Goal: Task Accomplishment & Management: Use online tool/utility

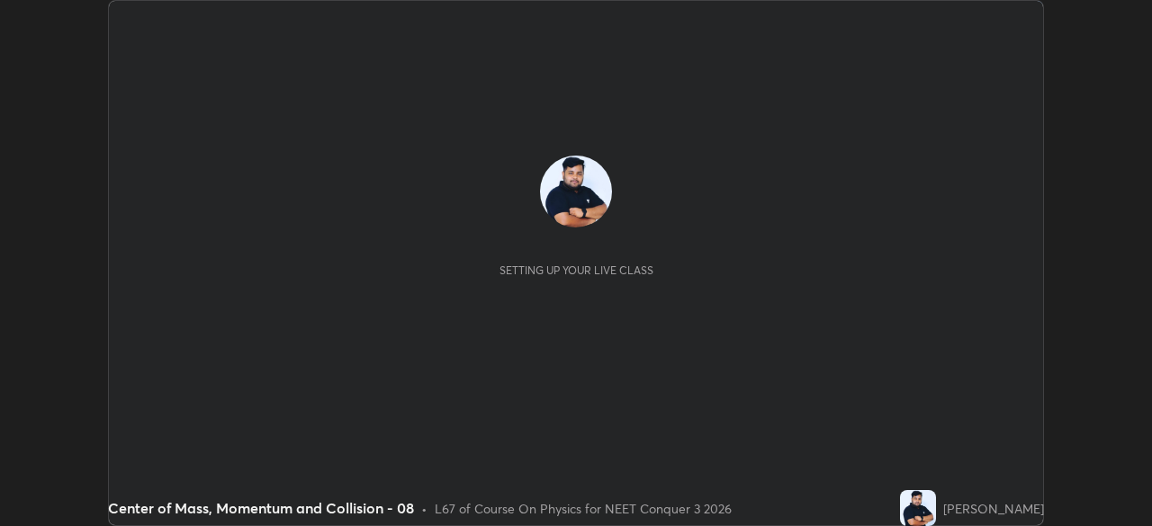
scroll to position [526, 1152]
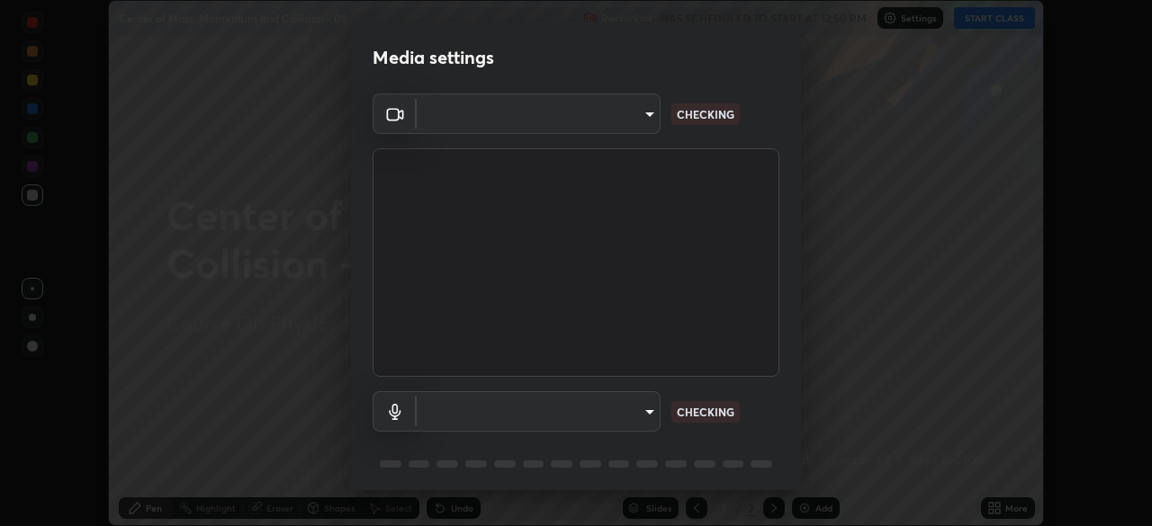
type input "1c1fc7f170fe0fb63c593947f71fbe7b7276dd803ac4132beb317857cbf647bf"
type input "default"
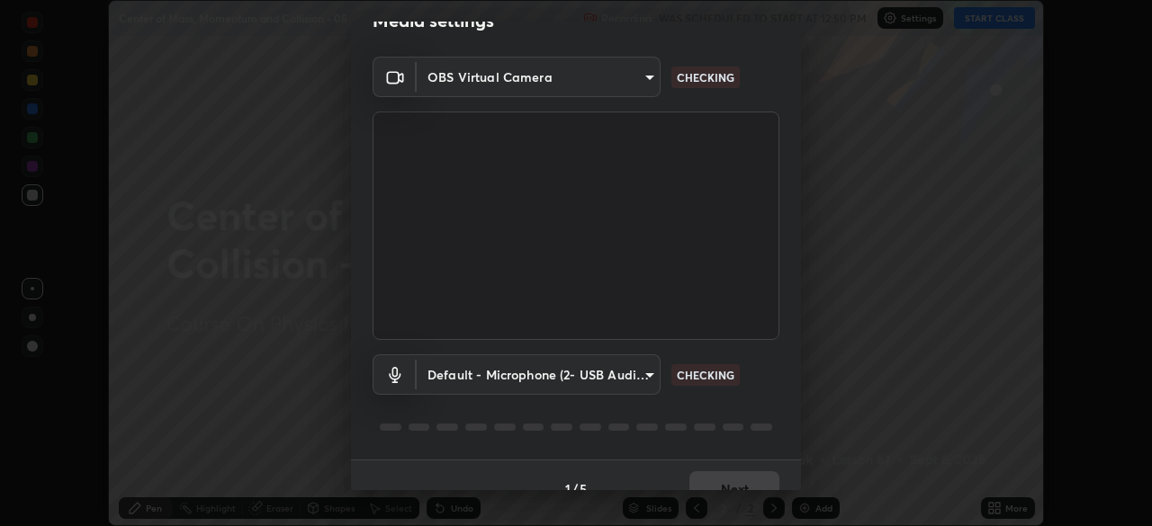
scroll to position [64, 0]
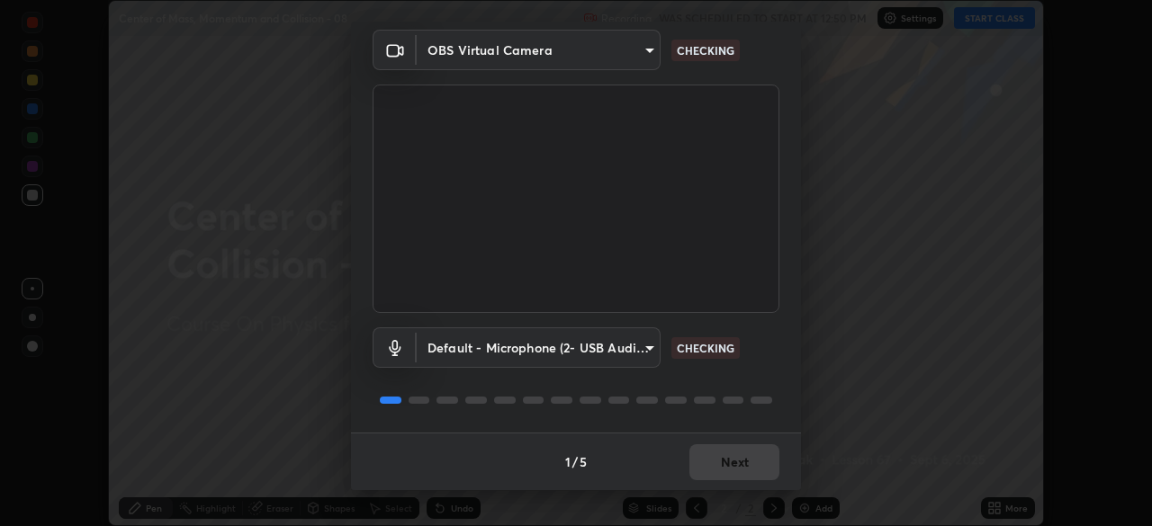
click at [729, 459] on div "1 / 5 Next" at bounding box center [576, 462] width 450 height 58
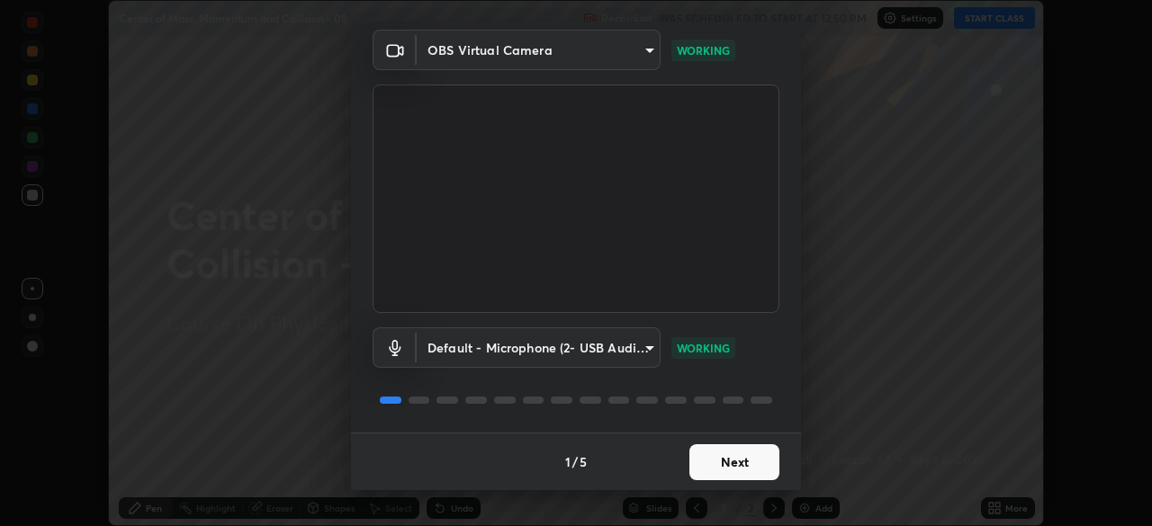
click at [717, 460] on button "Next" at bounding box center [734, 462] width 90 height 36
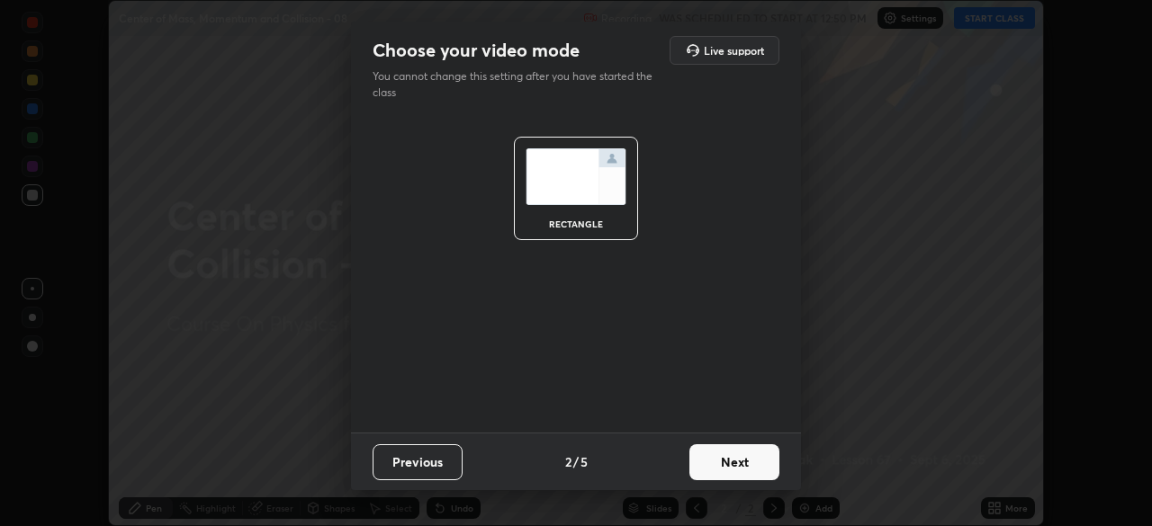
scroll to position [0, 0]
click at [714, 461] on button "Next" at bounding box center [734, 462] width 90 height 36
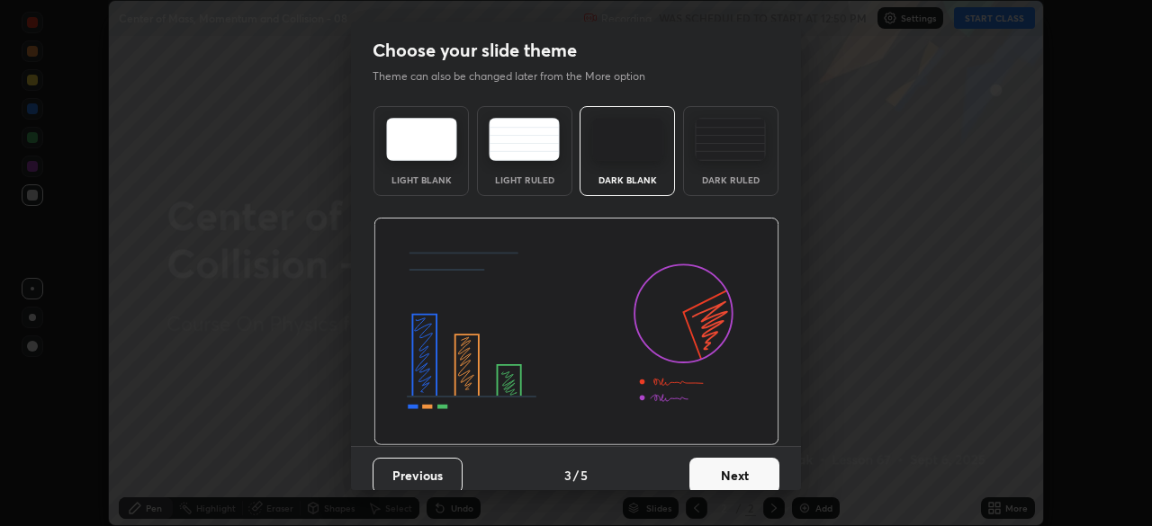
click at [715, 466] on button "Next" at bounding box center [734, 476] width 90 height 36
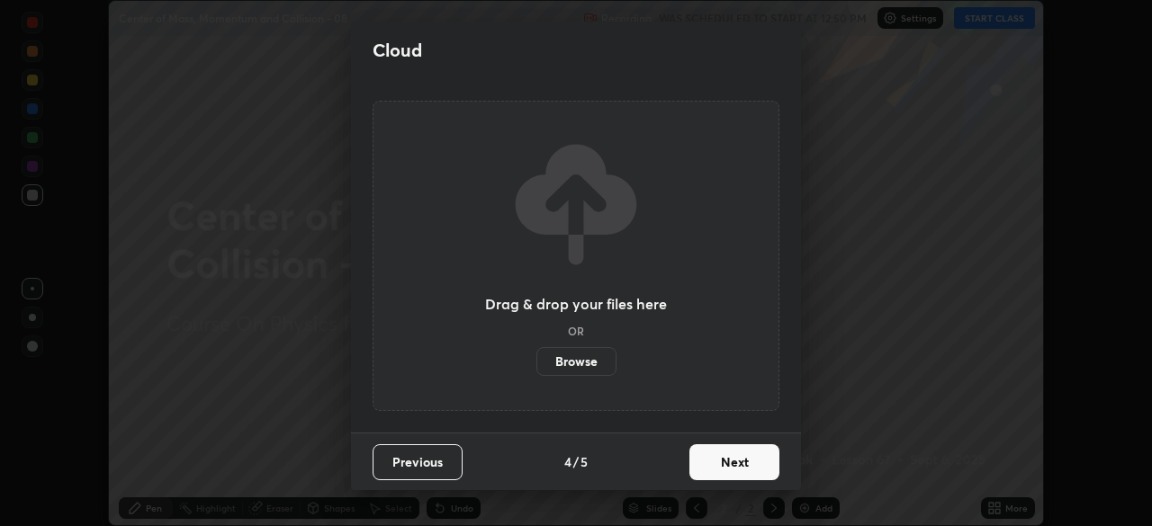
click at [720, 467] on button "Next" at bounding box center [734, 462] width 90 height 36
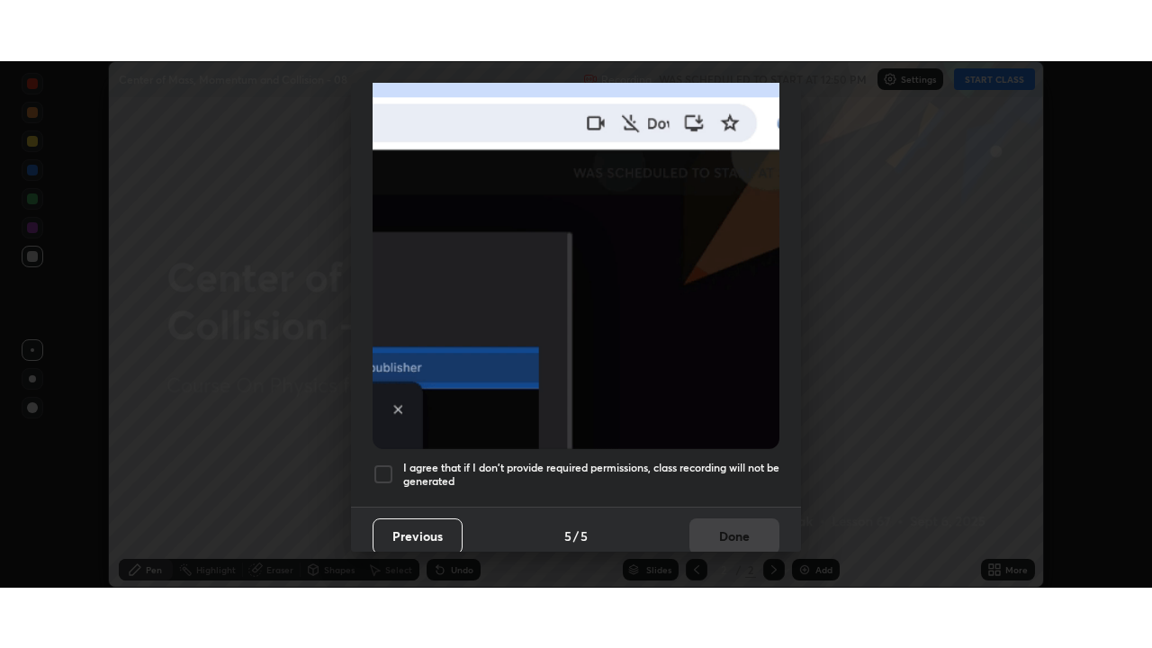
scroll to position [431, 0]
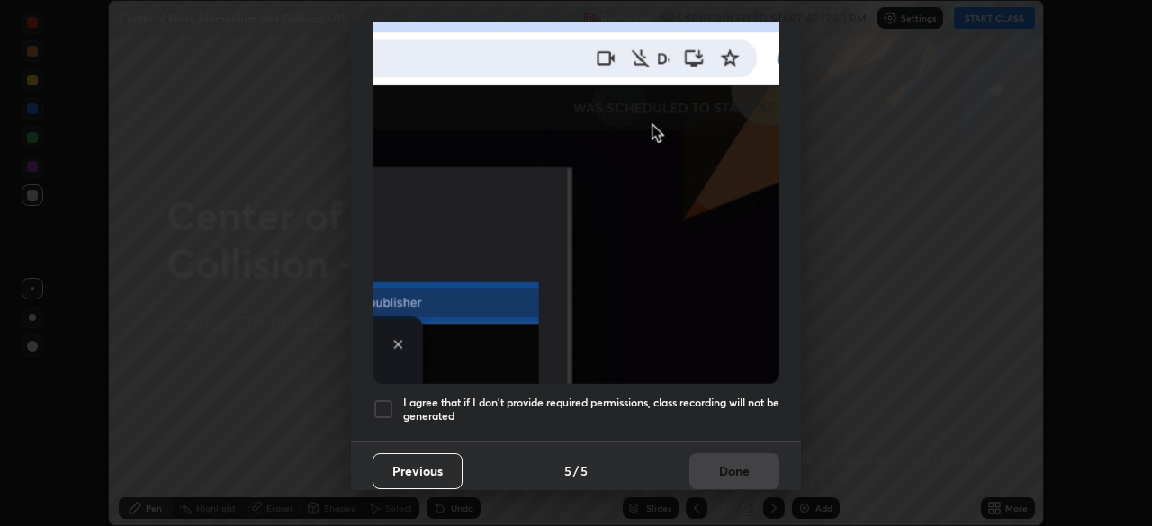
click at [399, 399] on div "I agree that if I don't provide required permissions, class recording will not …" at bounding box center [575, 410] width 407 height 22
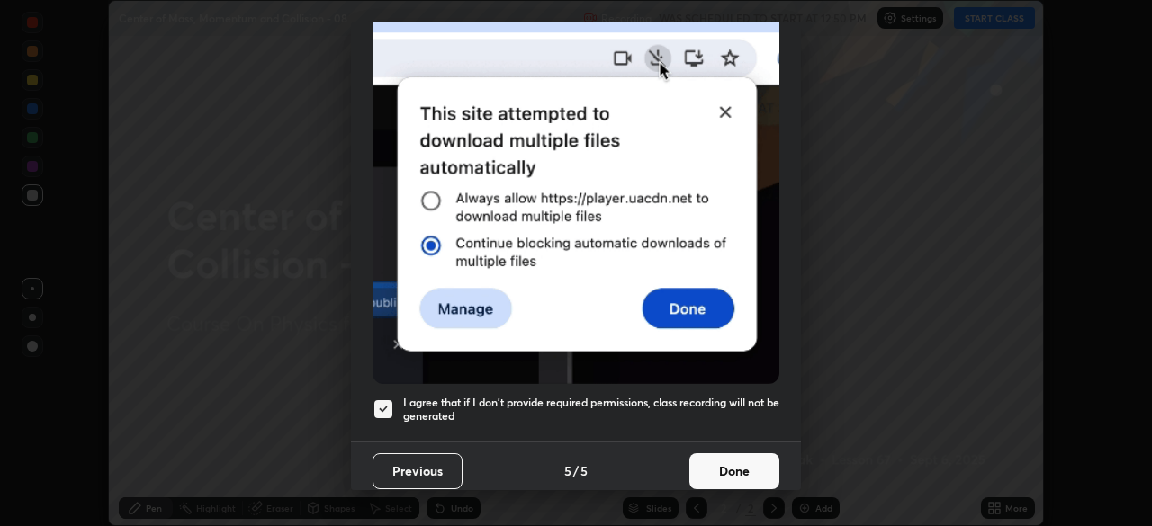
click at [712, 461] on button "Done" at bounding box center [734, 471] width 90 height 36
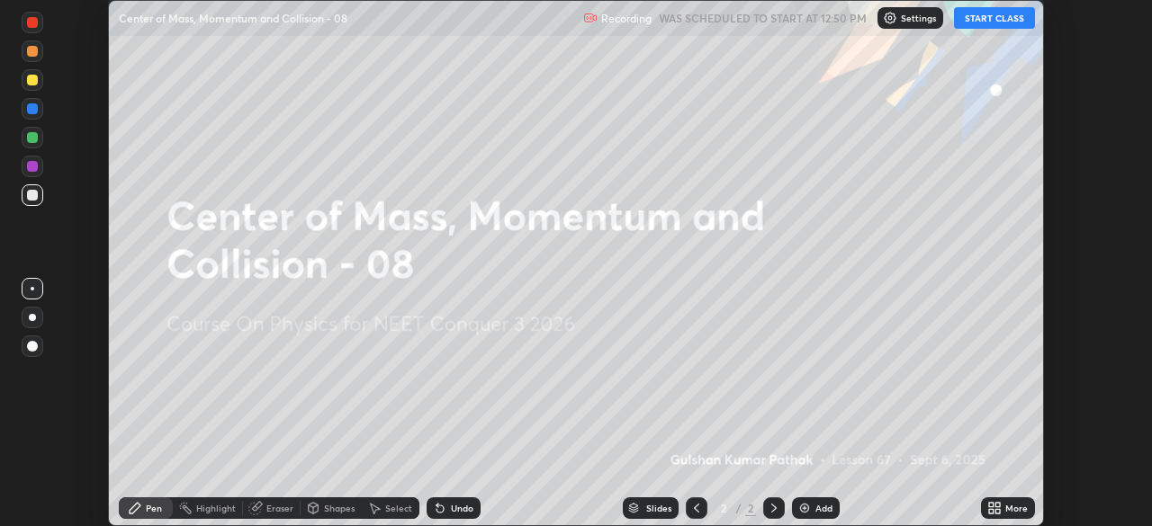
click at [1000, 23] on button "START CLASS" at bounding box center [994, 18] width 81 height 22
click at [816, 501] on div "Add" at bounding box center [816, 509] width 48 height 22
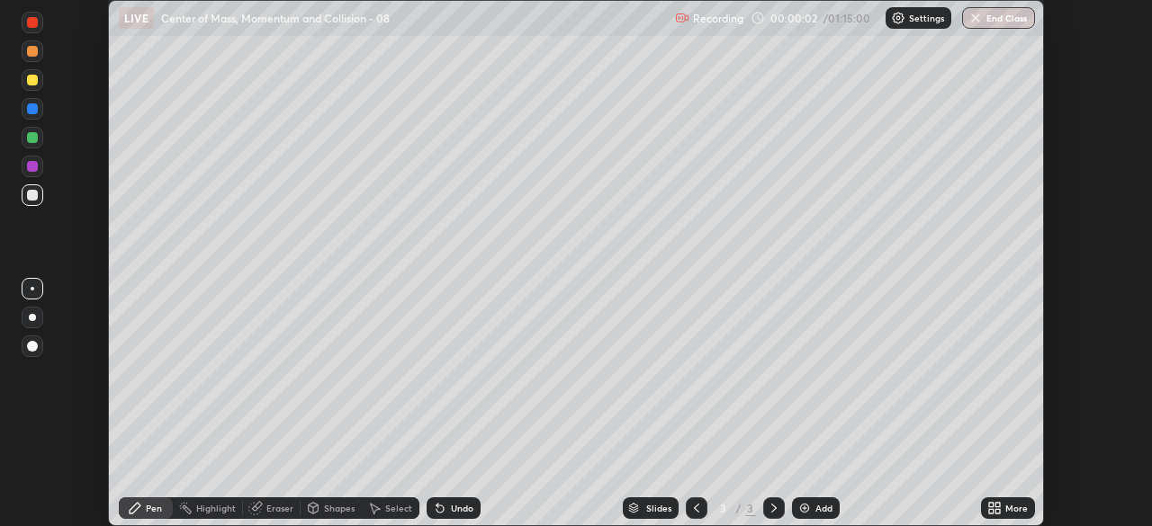
click at [1007, 508] on div "More" at bounding box center [1016, 508] width 22 height 9
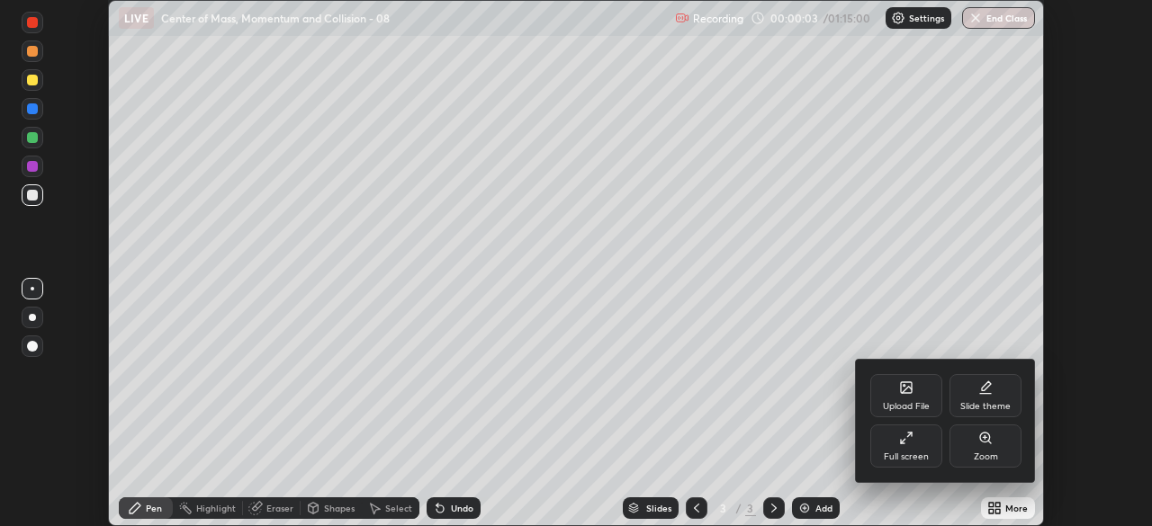
click at [910, 453] on div "Full screen" at bounding box center [905, 457] width 45 height 9
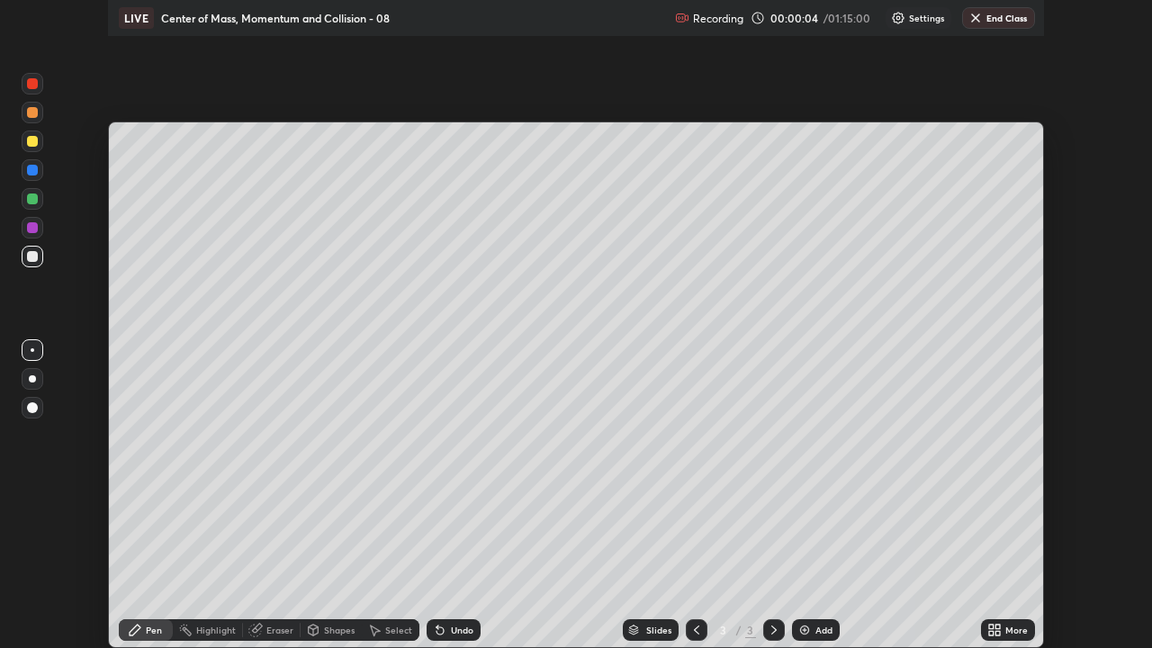
scroll to position [648, 1152]
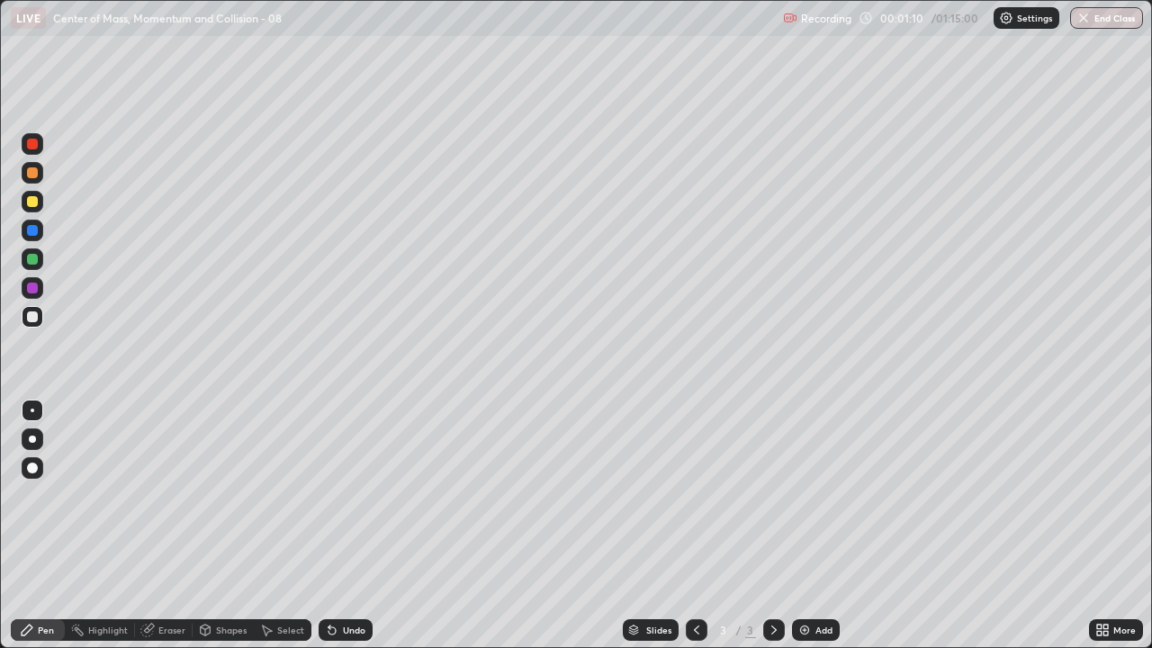
click at [30, 464] on div at bounding box center [32, 467] width 11 height 11
click at [338, 525] on div "Undo" at bounding box center [345, 630] width 54 height 22
click at [32, 204] on div at bounding box center [32, 201] width 11 height 11
click at [336, 525] on icon at bounding box center [332, 630] width 14 height 14
click at [807, 525] on img at bounding box center [804, 630] width 14 height 14
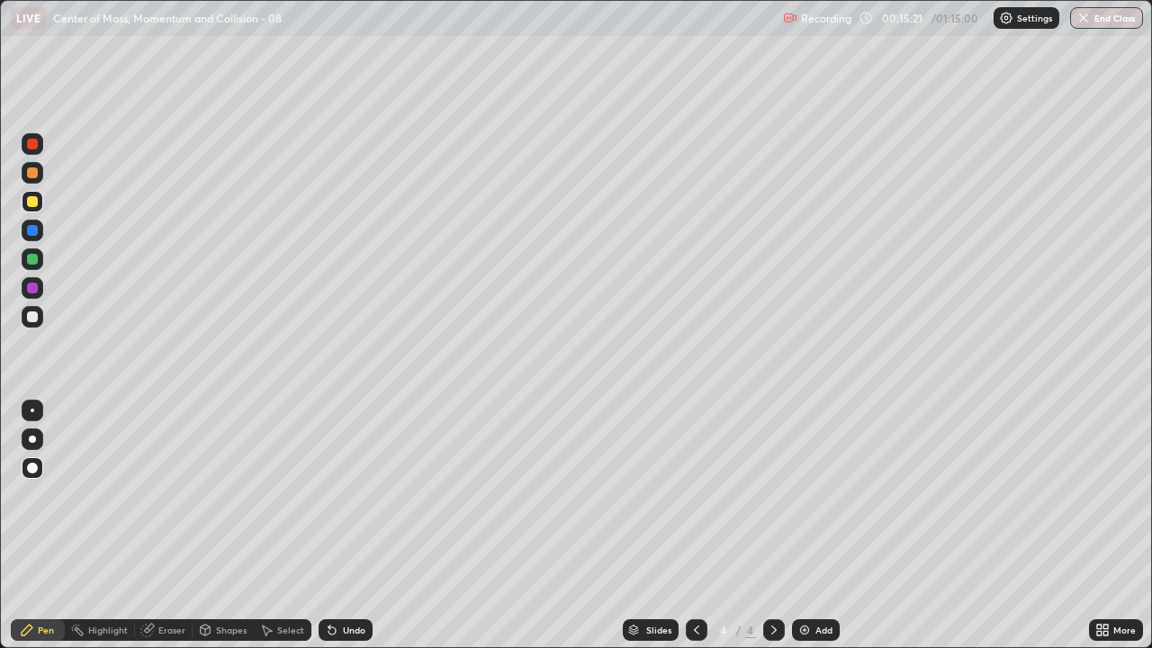
click at [31, 259] on div at bounding box center [32, 259] width 11 height 11
click at [344, 525] on div "Undo" at bounding box center [354, 629] width 22 height 9
click at [36, 286] on div at bounding box center [32, 288] width 11 height 11
click at [35, 258] on div at bounding box center [32, 259] width 11 height 11
click at [35, 229] on div at bounding box center [32, 230] width 11 height 11
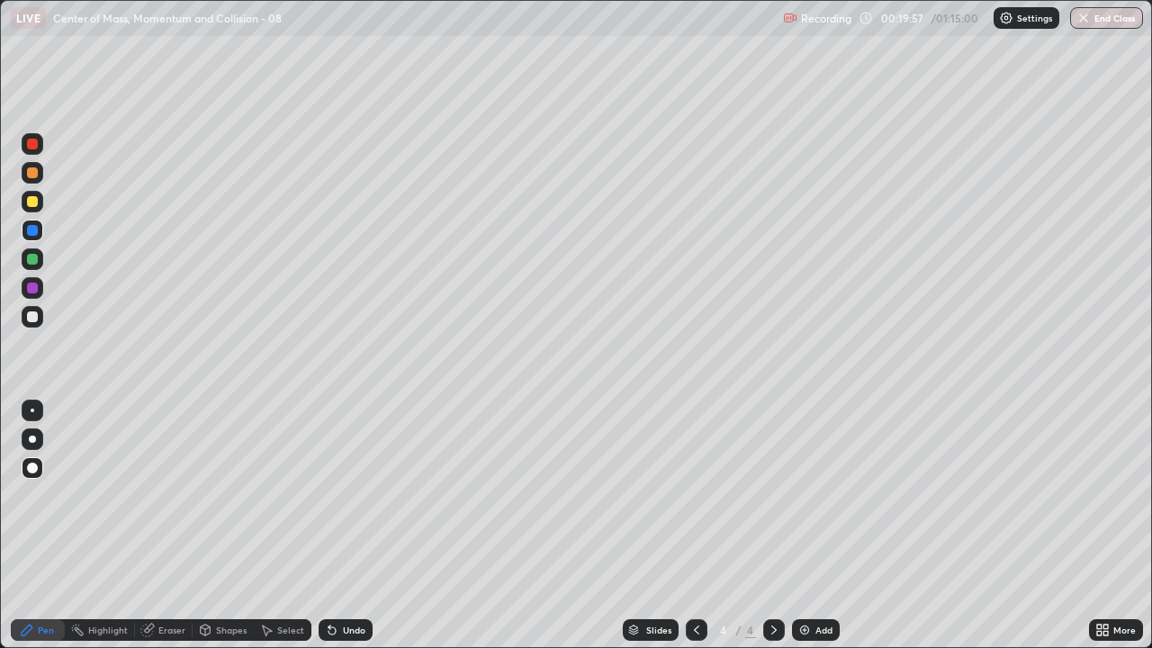
click at [34, 312] on div at bounding box center [32, 316] width 11 height 11
click at [798, 525] on img at bounding box center [804, 630] width 14 height 14
click at [691, 525] on icon at bounding box center [696, 630] width 14 height 14
click at [770, 525] on icon at bounding box center [774, 630] width 14 height 14
click at [34, 223] on div at bounding box center [33, 231] width 22 height 22
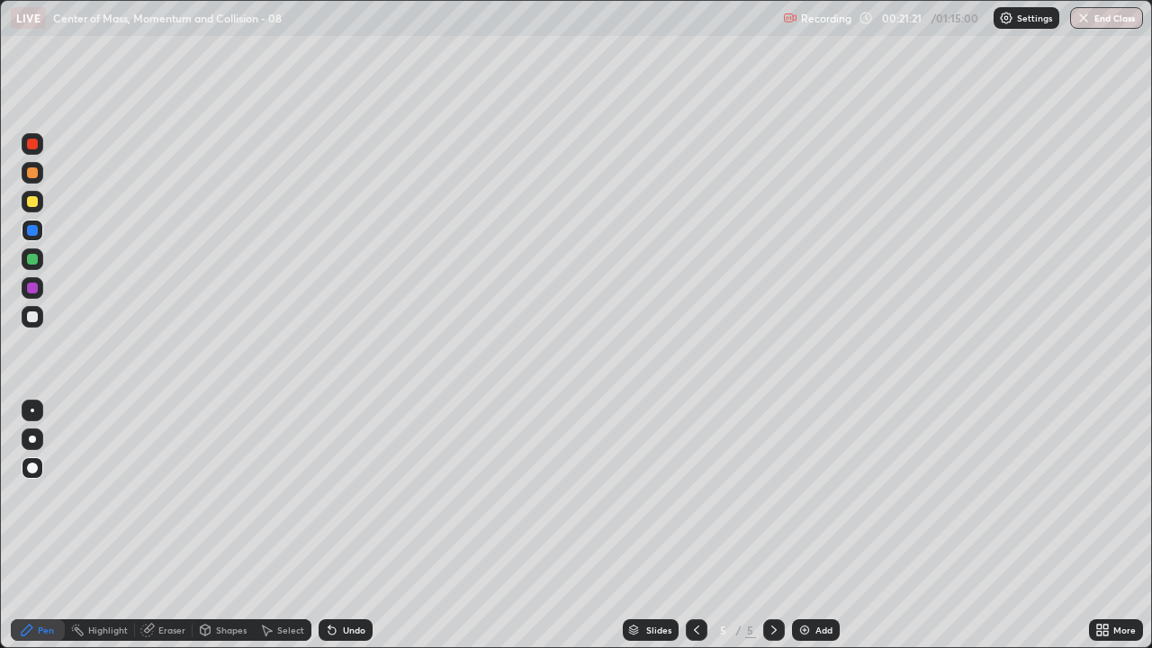
click at [37, 202] on div at bounding box center [32, 201] width 11 height 11
click at [37, 265] on div at bounding box center [33, 259] width 22 height 22
click at [178, 525] on div "Eraser" at bounding box center [164, 630] width 58 height 22
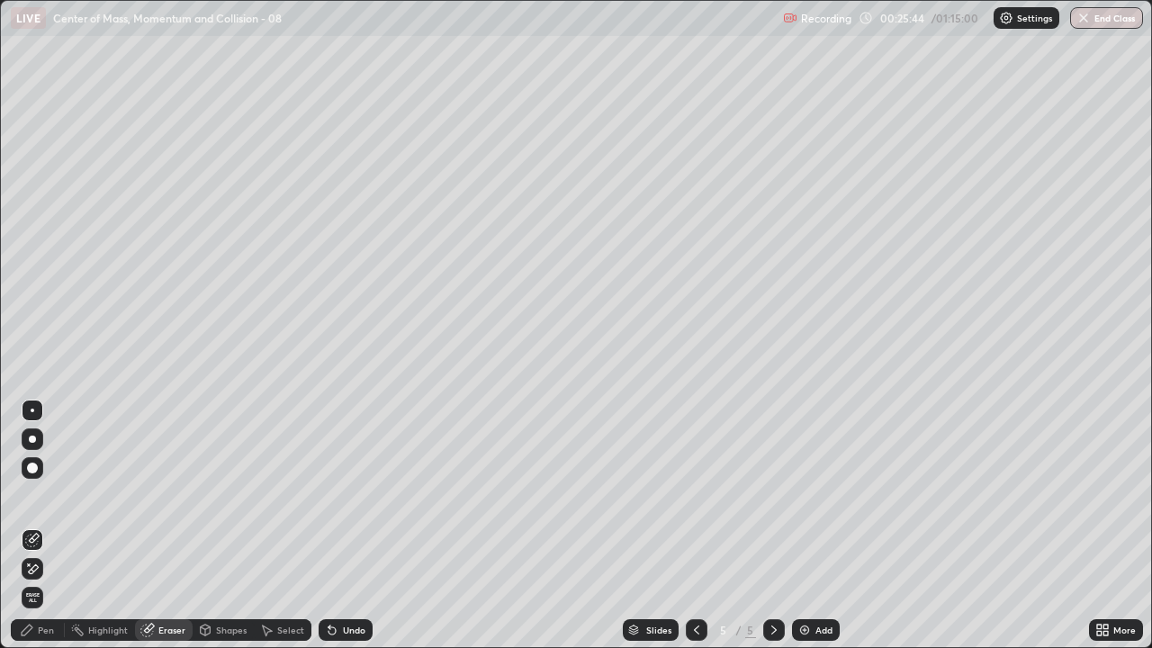
click at [43, 525] on div "Pen" at bounding box center [46, 629] width 16 height 9
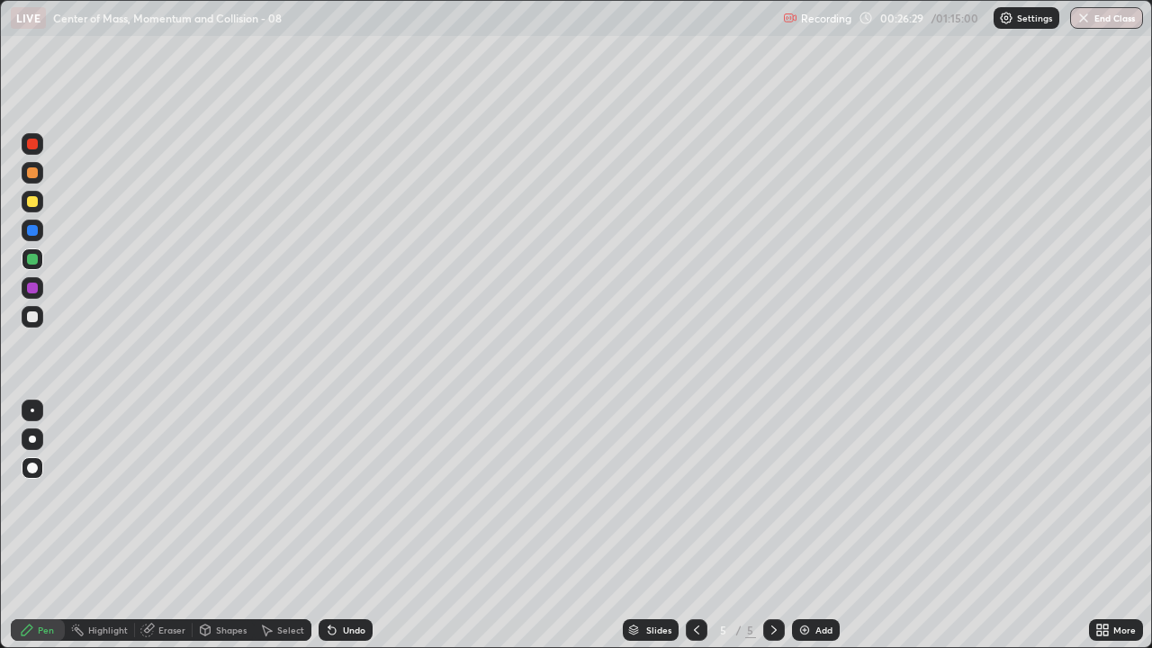
click at [35, 202] on div at bounding box center [32, 201] width 11 height 11
click at [37, 254] on div at bounding box center [33, 259] width 22 height 22
click at [169, 525] on div "Eraser" at bounding box center [171, 629] width 27 height 9
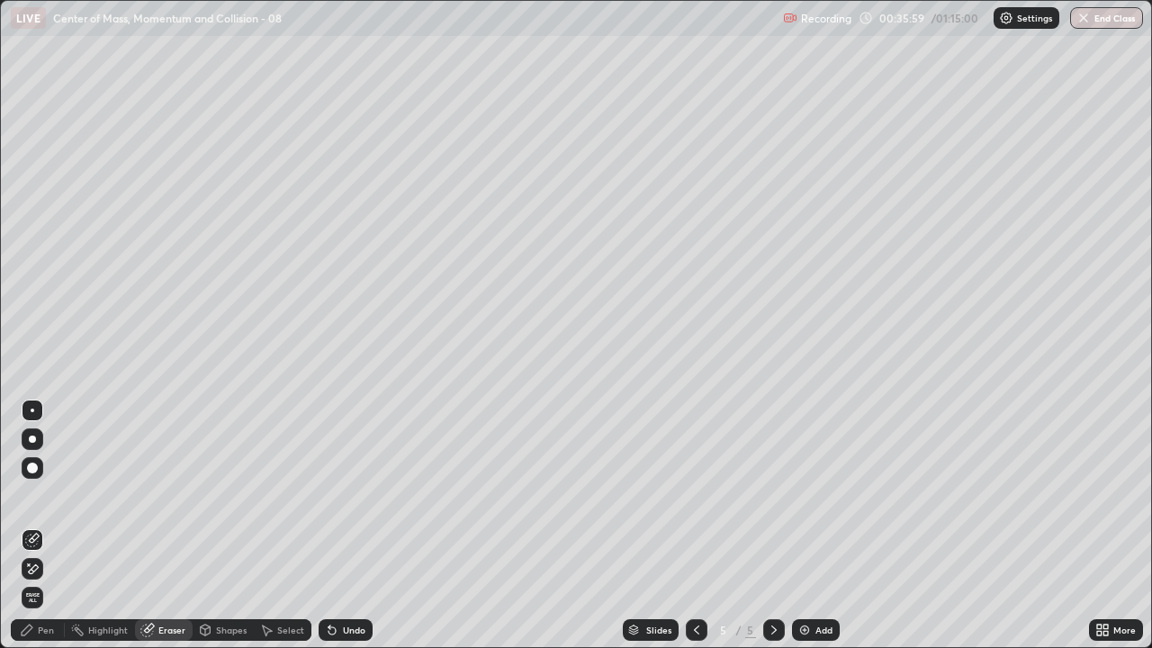
click at [45, 525] on div "Pen" at bounding box center [46, 629] width 16 height 9
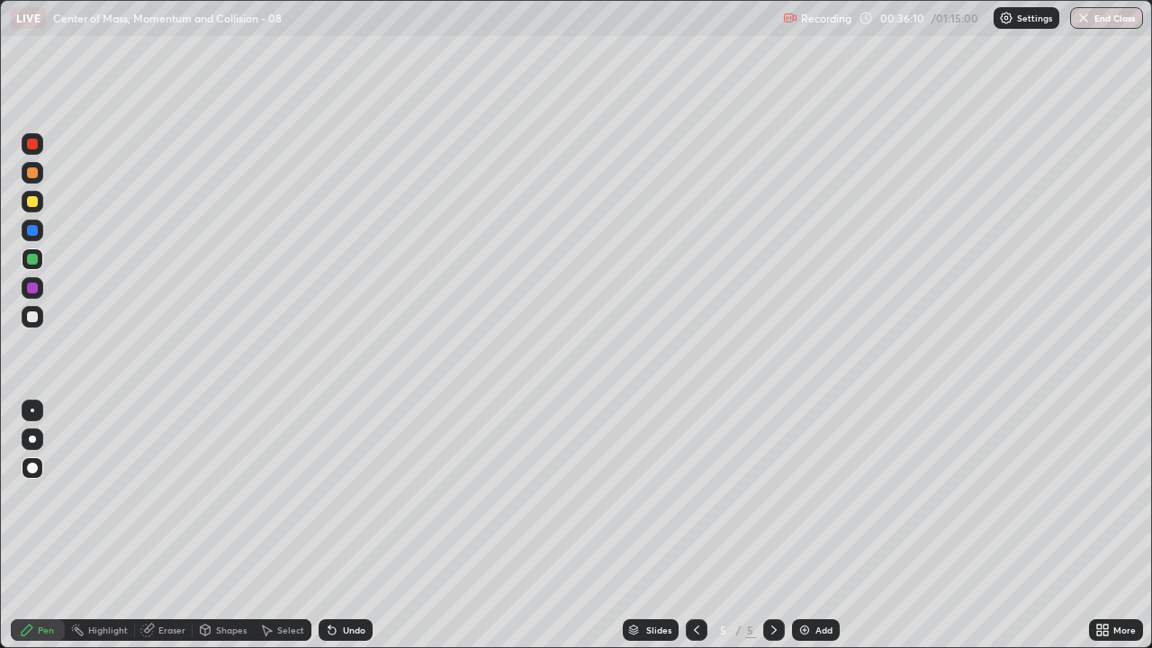
click at [212, 525] on div "Shapes" at bounding box center [223, 630] width 61 height 22
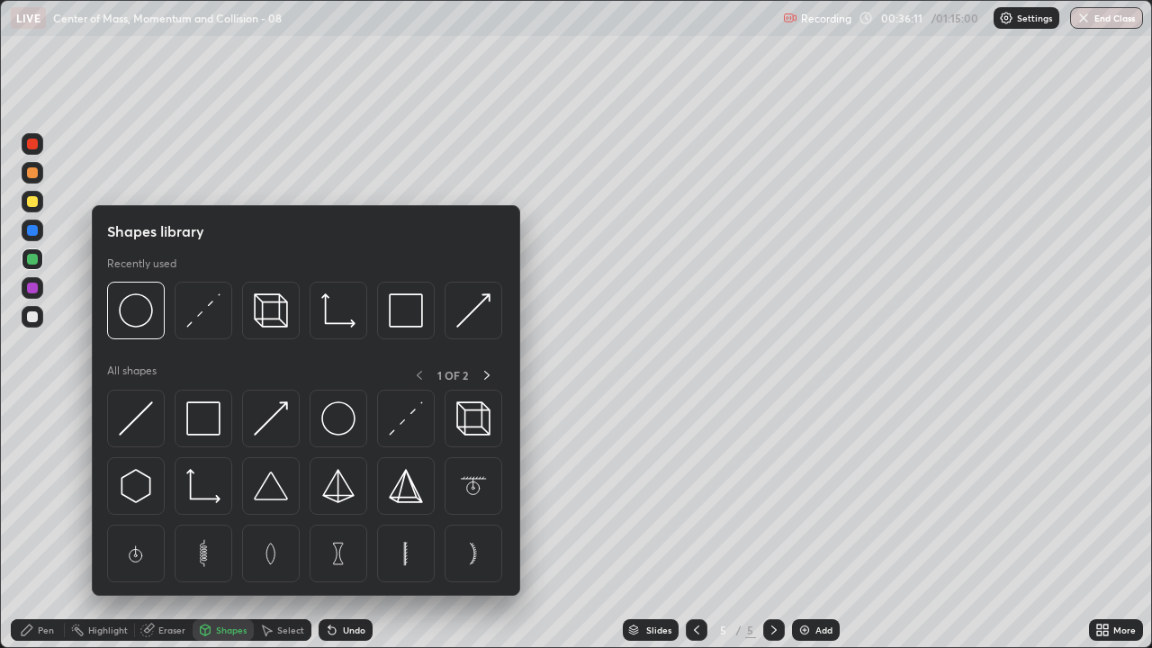
click at [167, 525] on div "Eraser" at bounding box center [171, 629] width 27 height 9
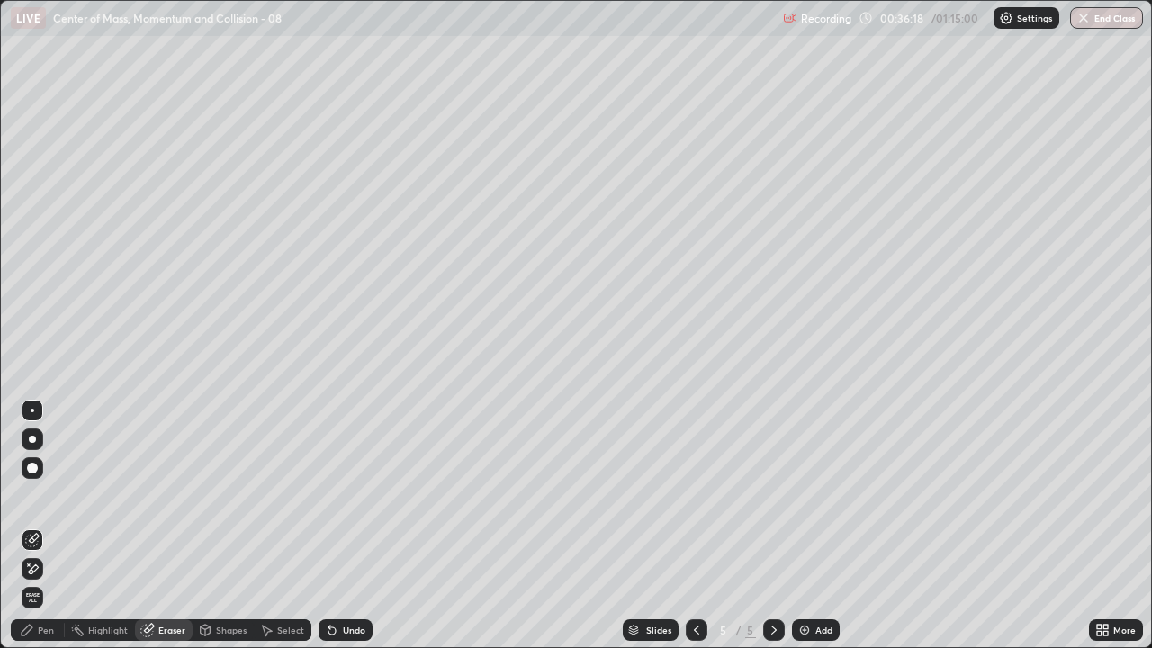
click at [11, 525] on div "Pen" at bounding box center [38, 630] width 54 height 36
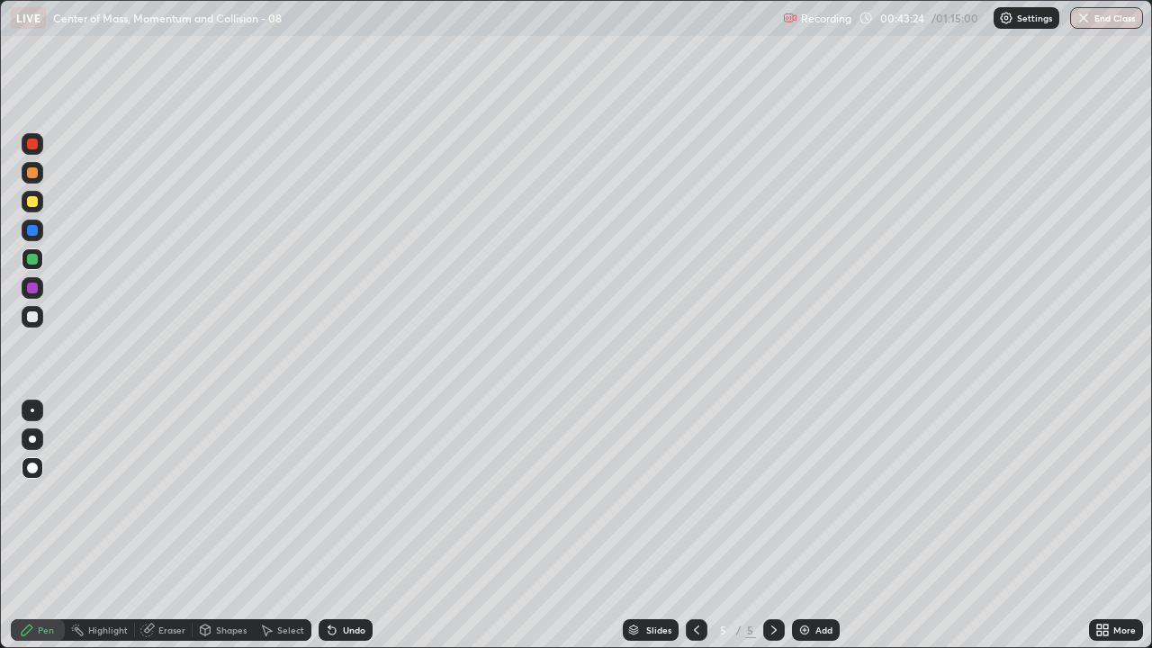
click at [820, 525] on div "Add" at bounding box center [823, 629] width 17 height 9
click at [808, 525] on img at bounding box center [804, 630] width 14 height 14
click at [231, 525] on div "Shapes" at bounding box center [231, 629] width 31 height 9
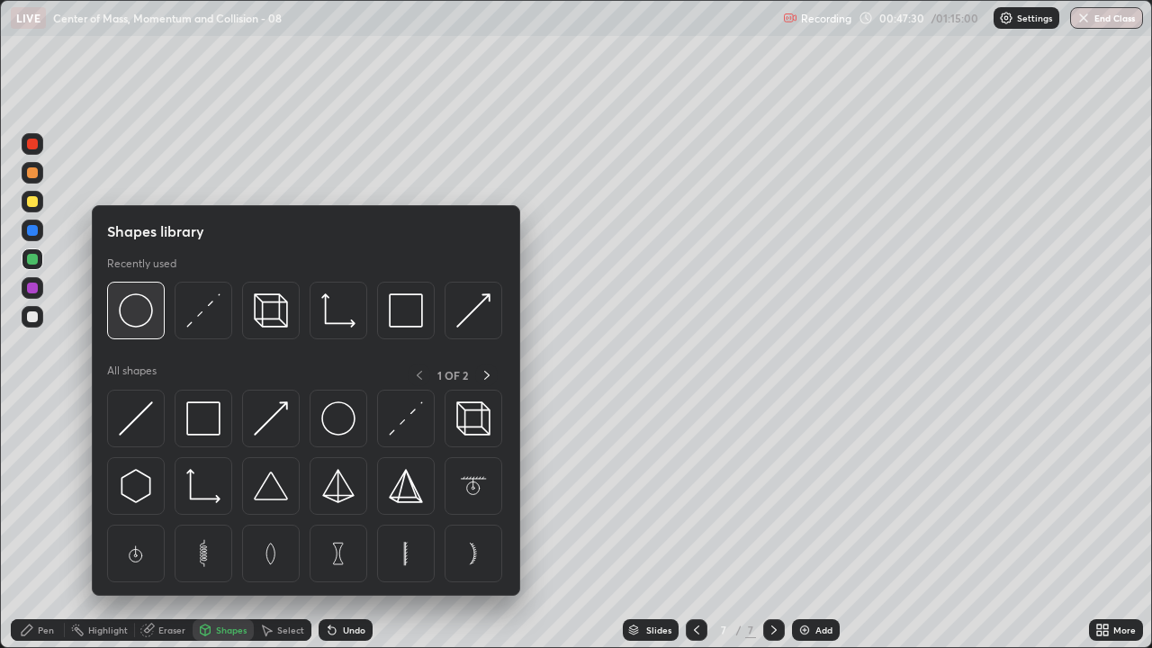
click at [134, 311] on img at bounding box center [136, 310] width 34 height 34
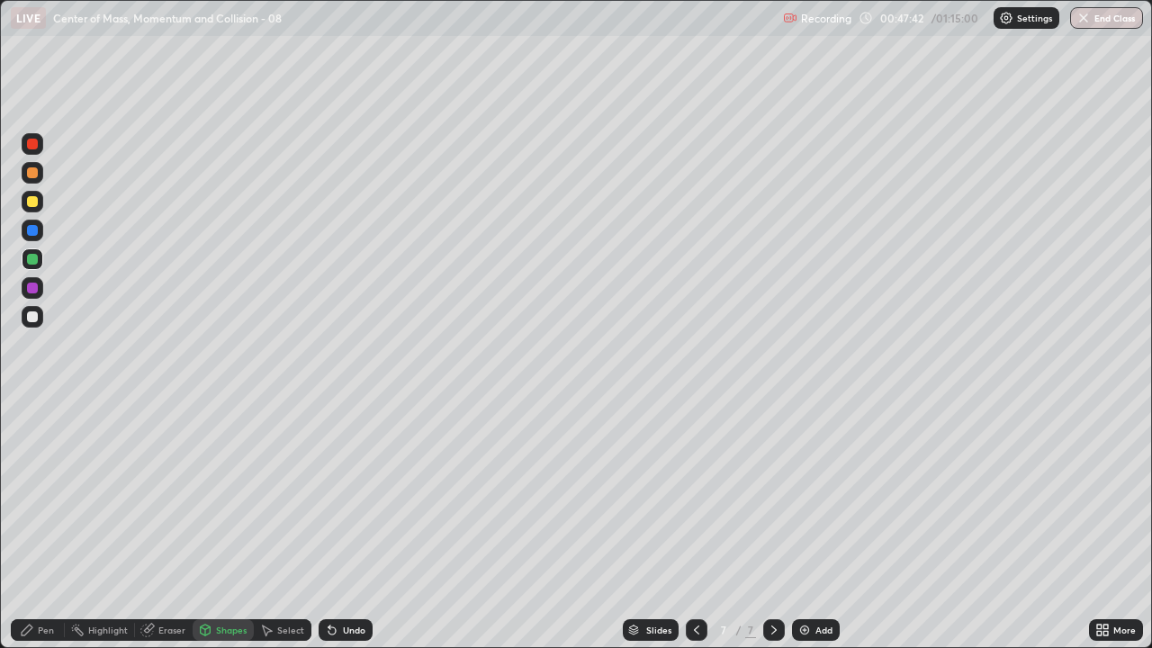
click at [224, 525] on div "Shapes" at bounding box center [231, 629] width 31 height 9
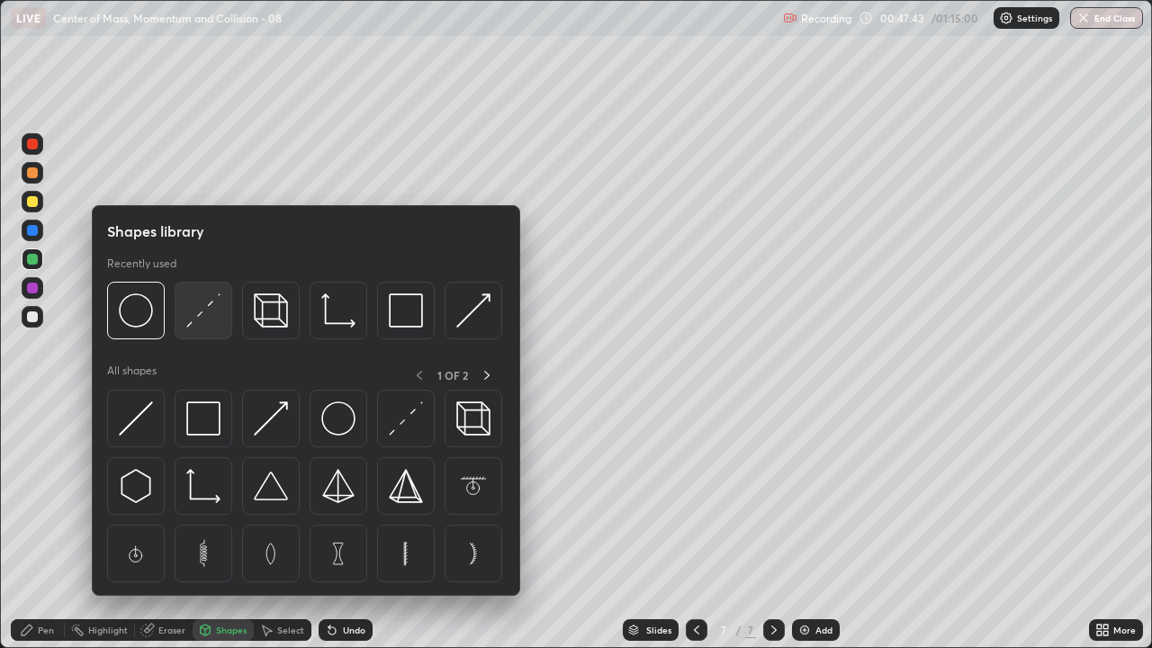
click at [200, 314] on img at bounding box center [203, 310] width 34 height 34
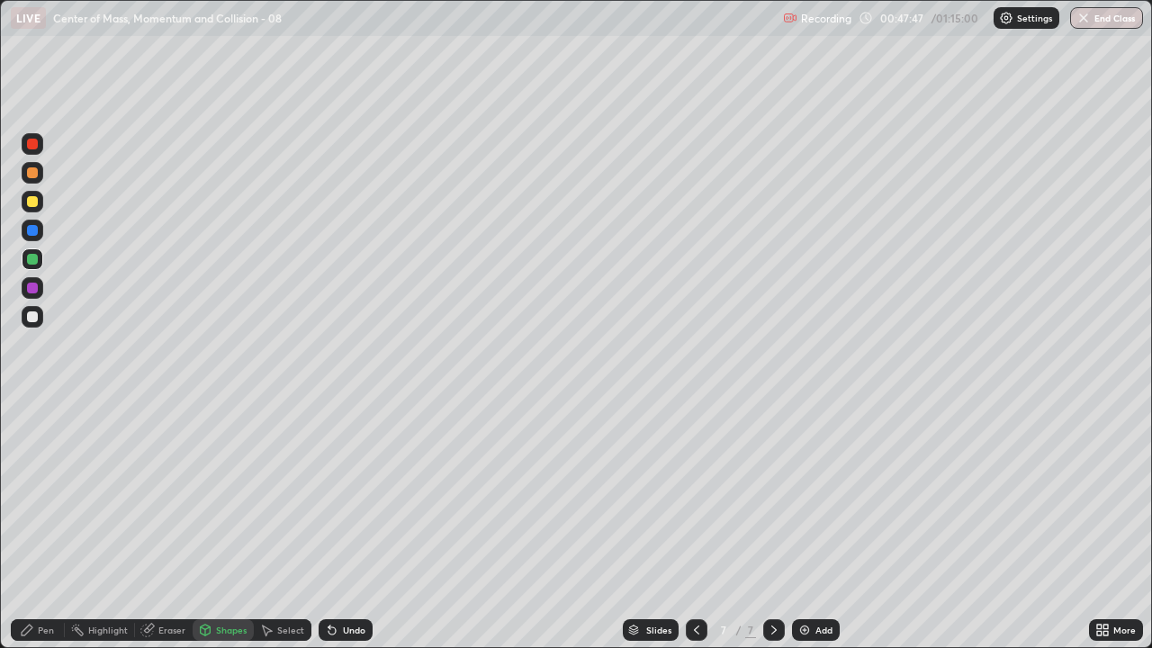
click at [48, 525] on div "Pen" at bounding box center [46, 629] width 16 height 9
click at [336, 525] on icon at bounding box center [332, 630] width 14 height 14
click at [336, 525] on div "Undo" at bounding box center [345, 630] width 54 height 22
click at [34, 321] on div at bounding box center [32, 316] width 11 height 11
click at [173, 525] on div "Eraser" at bounding box center [164, 630] width 58 height 22
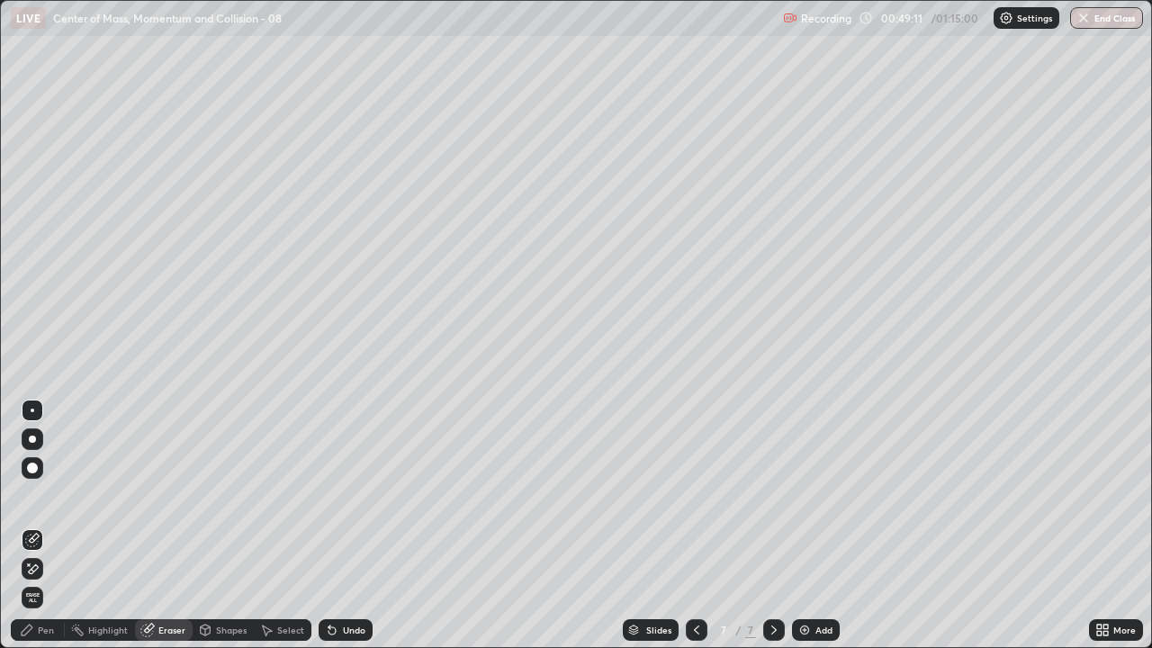
click at [48, 525] on div "Pen" at bounding box center [38, 630] width 54 height 22
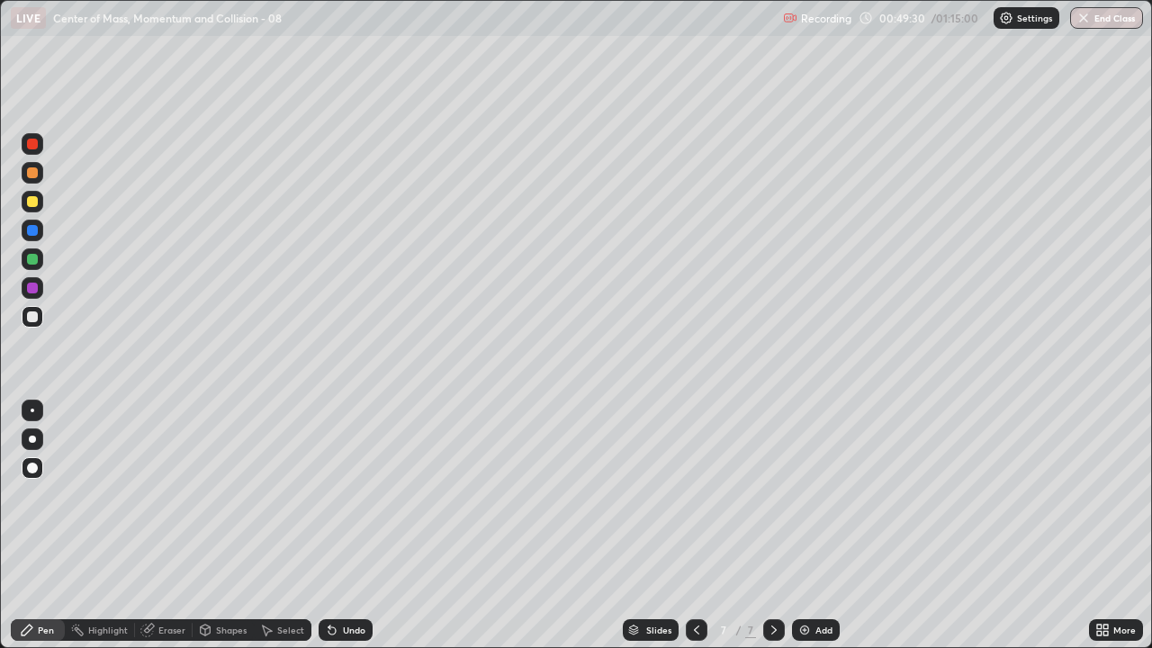
click at [36, 289] on div at bounding box center [32, 288] width 11 height 11
click at [31, 199] on div at bounding box center [32, 201] width 11 height 11
click at [39, 282] on div at bounding box center [33, 288] width 22 height 22
click at [40, 210] on div at bounding box center [33, 202] width 22 height 22
click at [34, 292] on div at bounding box center [32, 288] width 11 height 11
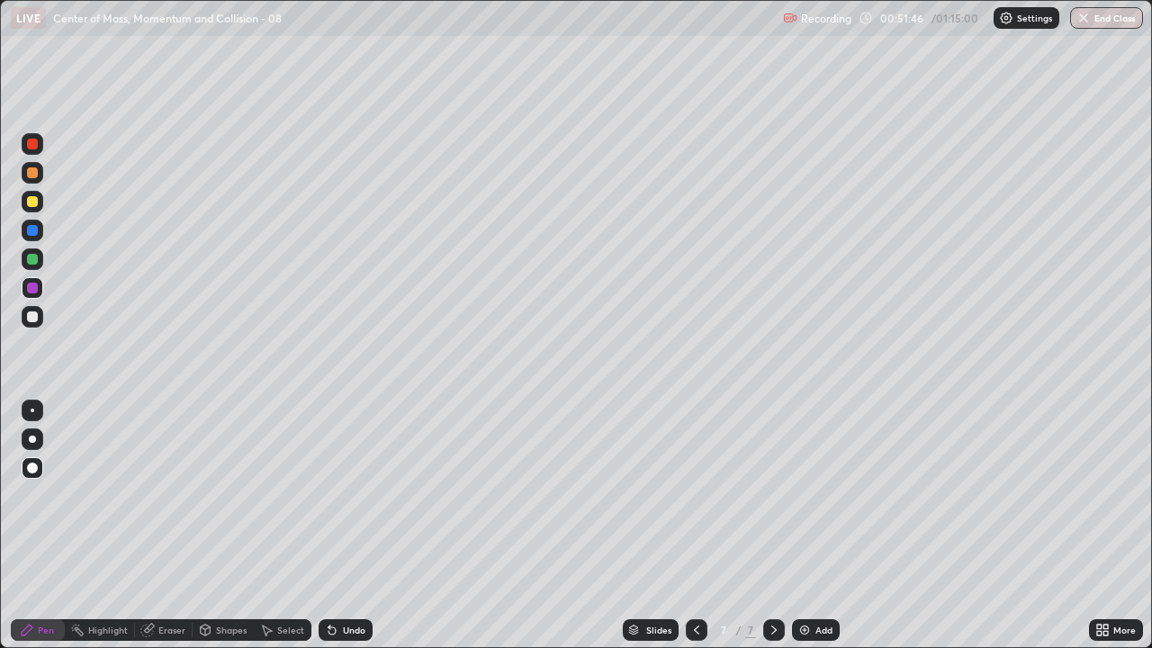
click at [29, 205] on div at bounding box center [32, 201] width 11 height 11
click at [821, 525] on div "Add" at bounding box center [823, 629] width 17 height 9
click at [224, 525] on div "Shapes" at bounding box center [231, 629] width 31 height 9
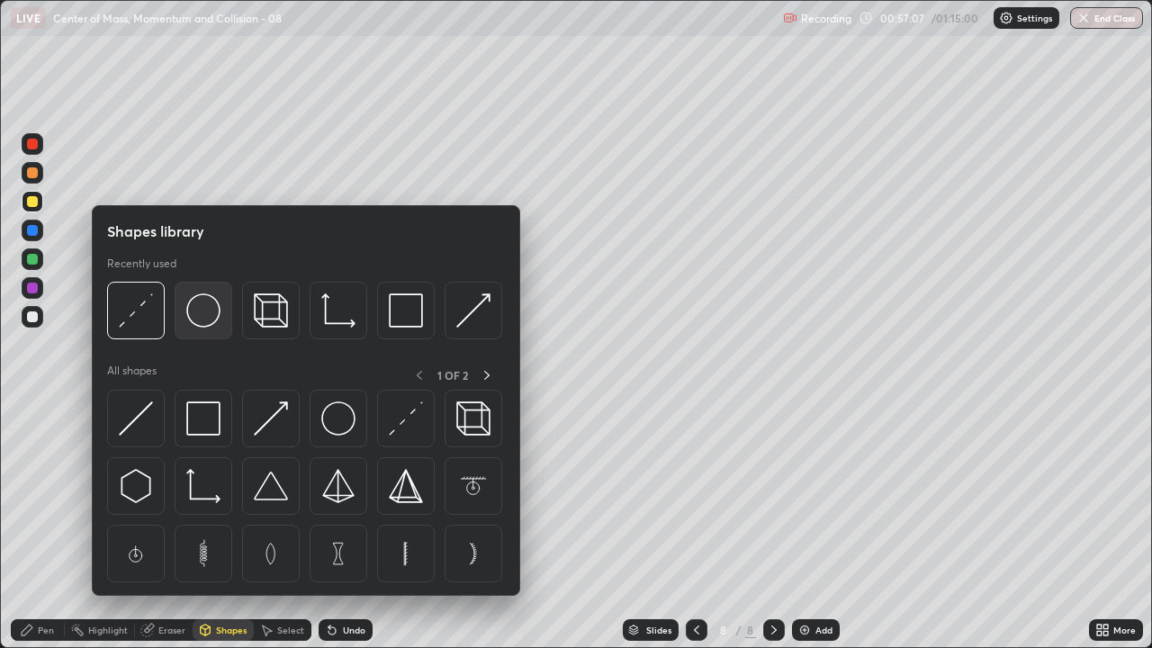
click at [207, 307] on img at bounding box center [203, 310] width 34 height 34
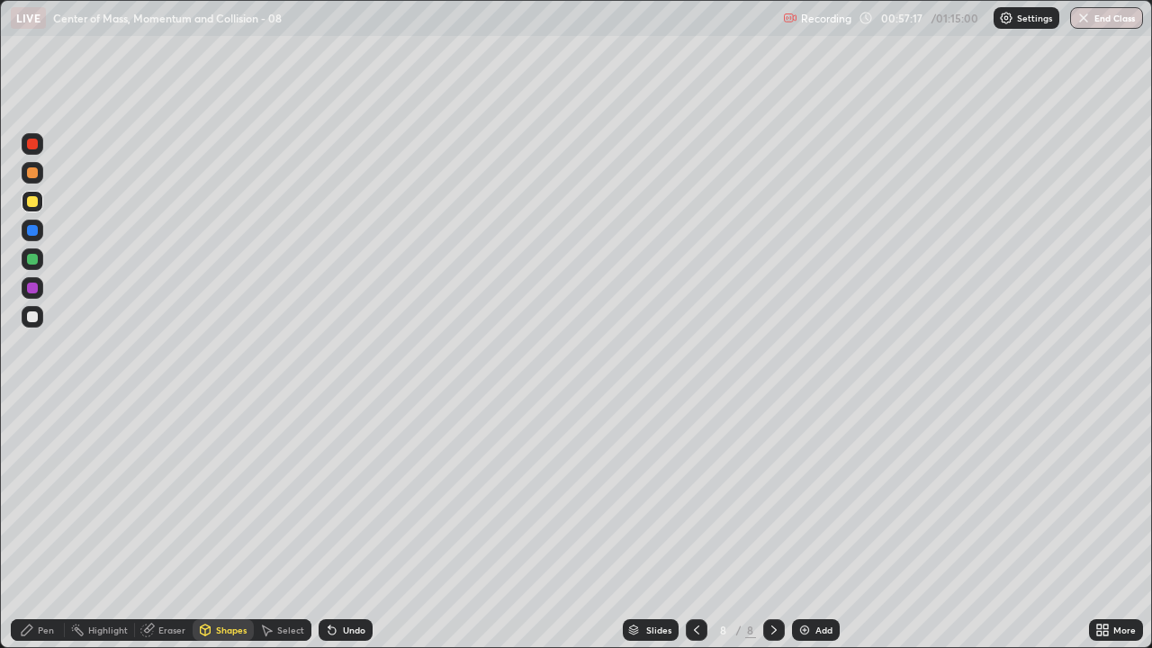
click at [60, 525] on div "Pen" at bounding box center [38, 630] width 54 height 22
click at [33, 323] on div at bounding box center [33, 317] width 22 height 22
click at [289, 525] on div "Select" at bounding box center [290, 629] width 27 height 9
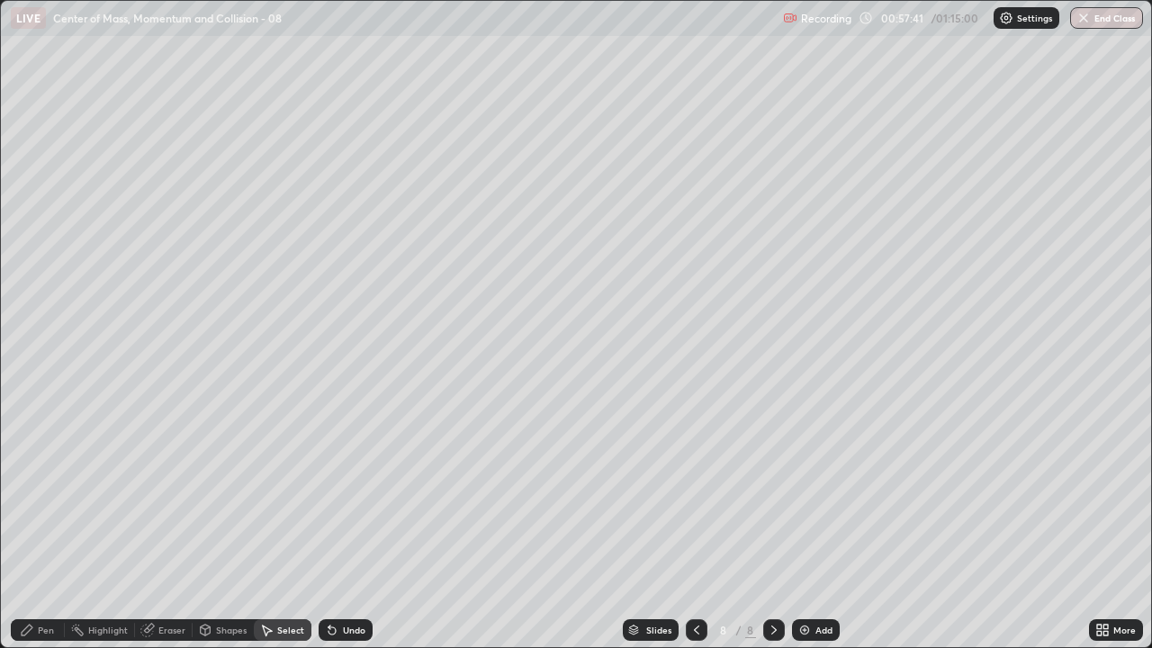
click at [233, 525] on div "Shapes" at bounding box center [231, 629] width 31 height 9
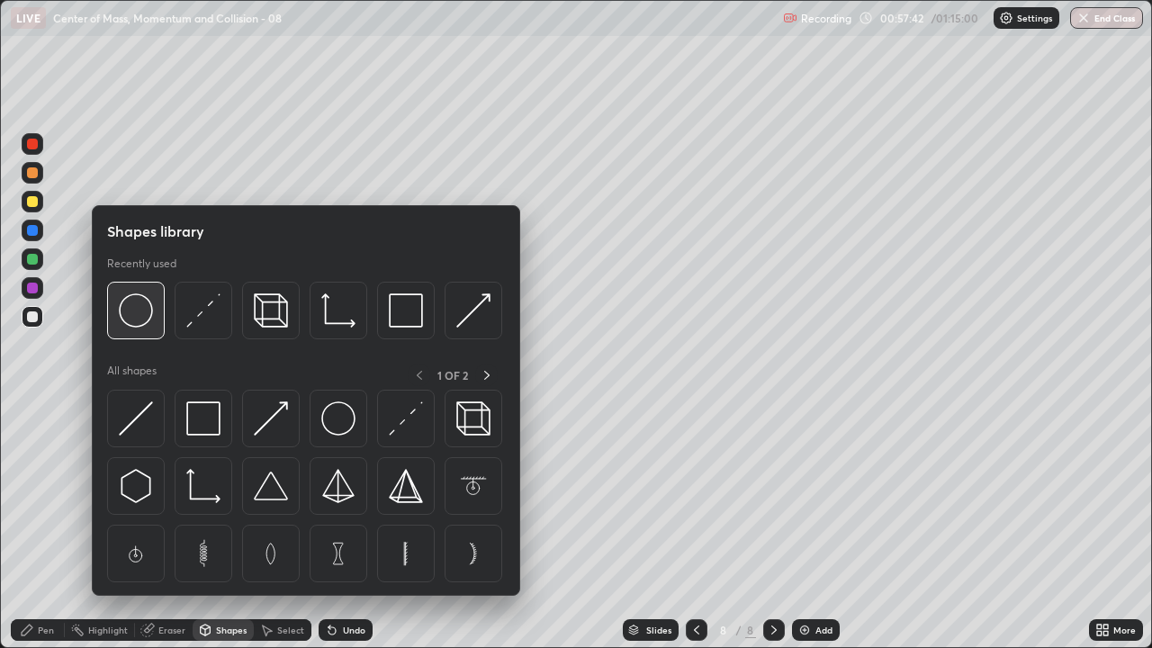
click at [143, 318] on img at bounding box center [136, 310] width 34 height 34
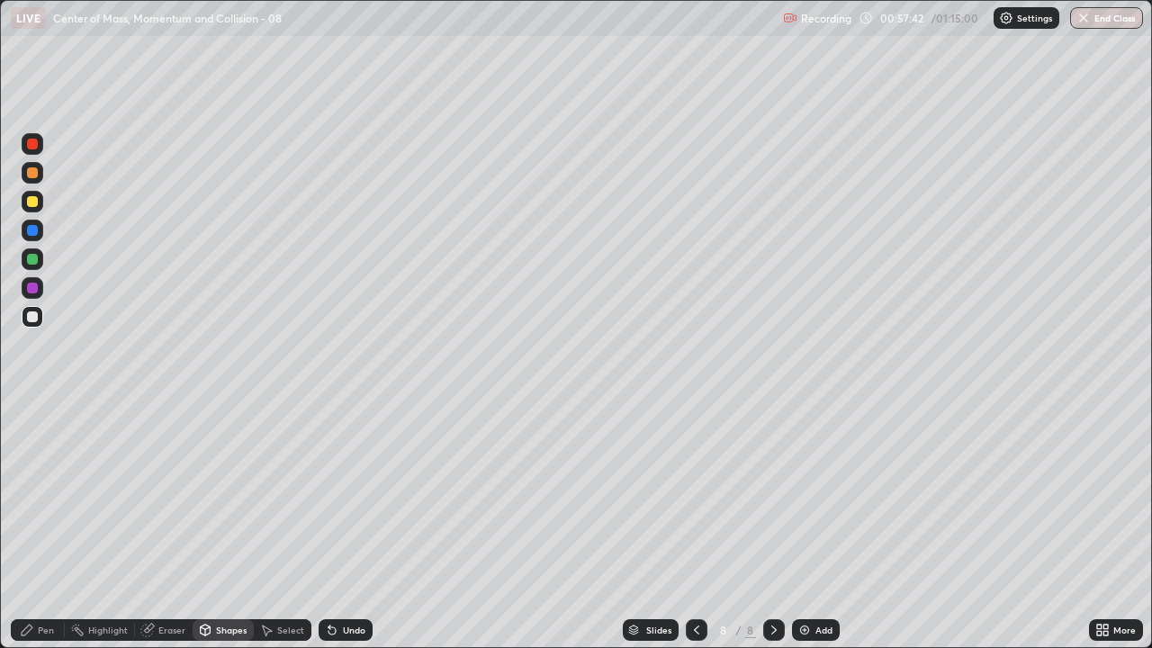
click at [31, 259] on div at bounding box center [32, 259] width 11 height 11
click at [32, 203] on div at bounding box center [32, 201] width 11 height 11
click at [44, 525] on div "Pen" at bounding box center [46, 629] width 16 height 9
click at [805, 525] on img at bounding box center [804, 630] width 14 height 14
click at [229, 525] on div "Shapes" at bounding box center [231, 629] width 31 height 9
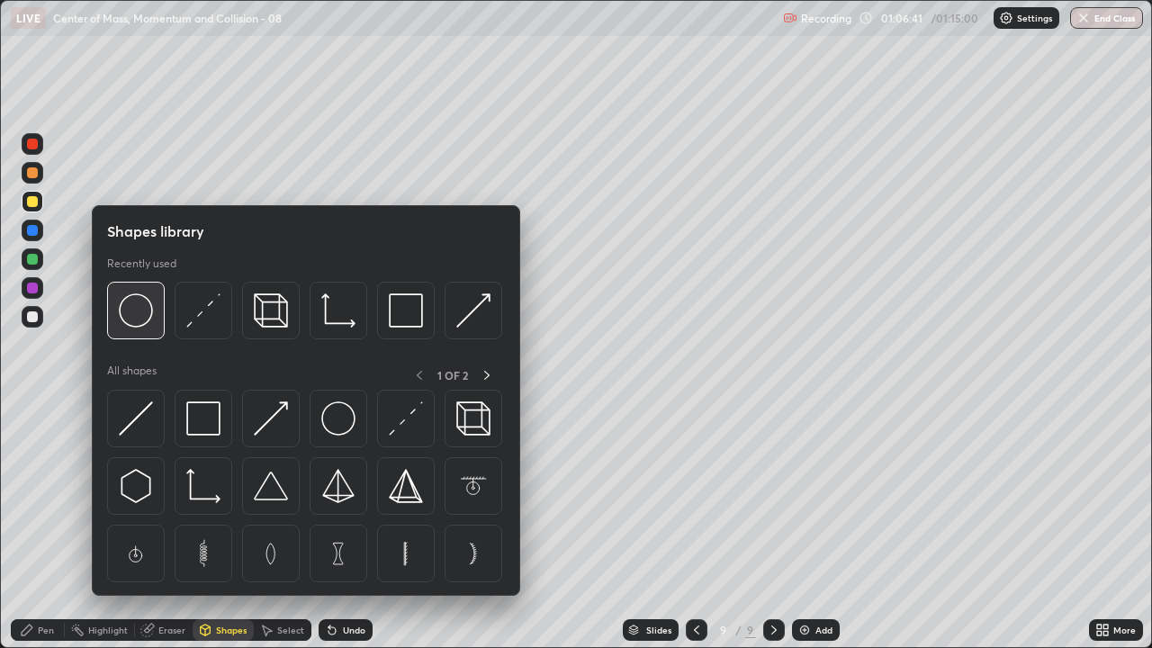
click at [145, 311] on img at bounding box center [136, 310] width 34 height 34
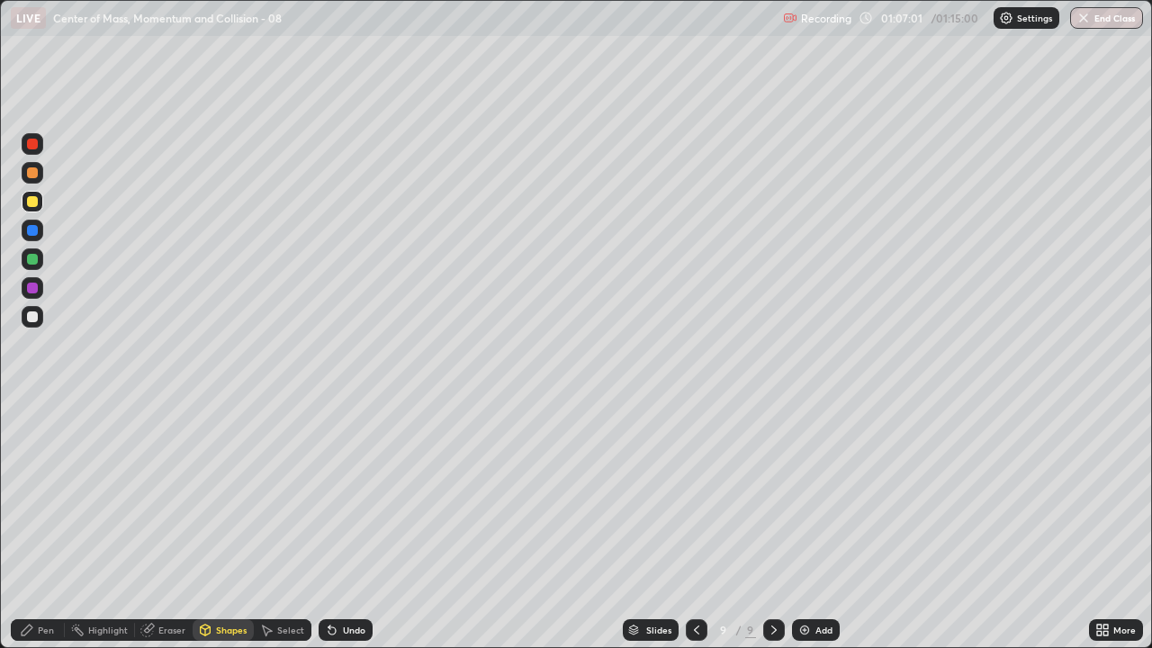
click at [212, 525] on div "Shapes" at bounding box center [223, 630] width 61 height 22
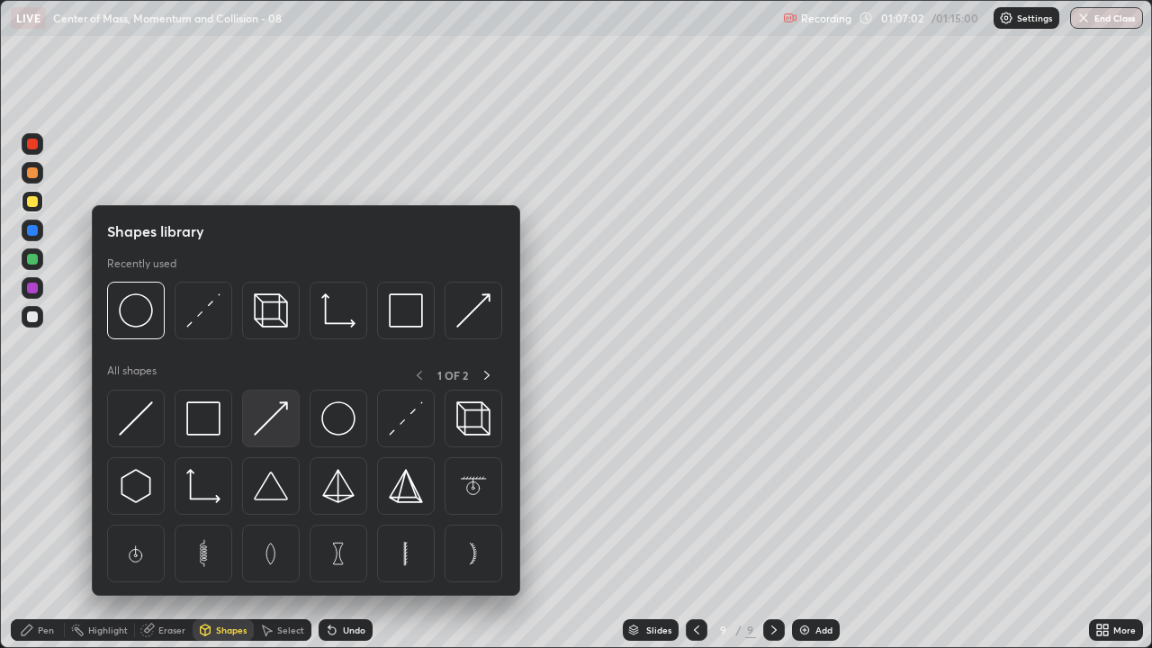
click at [271, 416] on img at bounding box center [271, 418] width 34 height 34
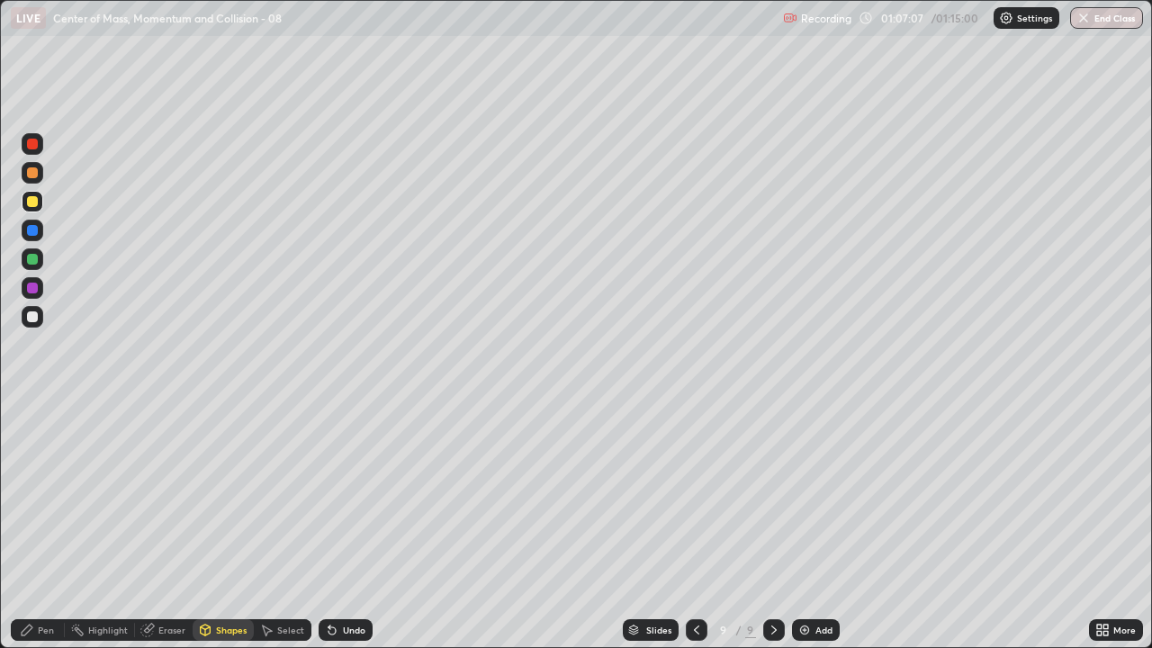
click at [43, 525] on div "Pen" at bounding box center [38, 630] width 54 height 22
click at [39, 319] on div at bounding box center [33, 317] width 22 height 22
click at [46, 525] on div "Pen" at bounding box center [38, 630] width 54 height 22
click at [31, 202] on div at bounding box center [32, 201] width 11 height 11
click at [240, 525] on div "Shapes" at bounding box center [231, 629] width 31 height 9
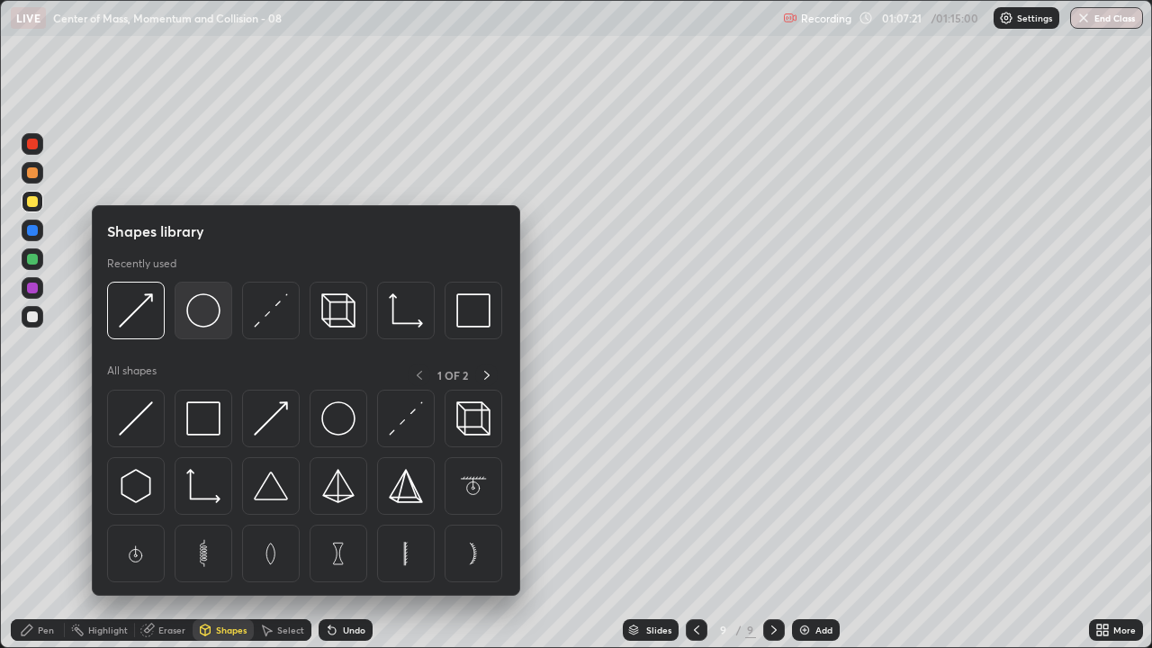
click at [207, 322] on img at bounding box center [203, 310] width 34 height 34
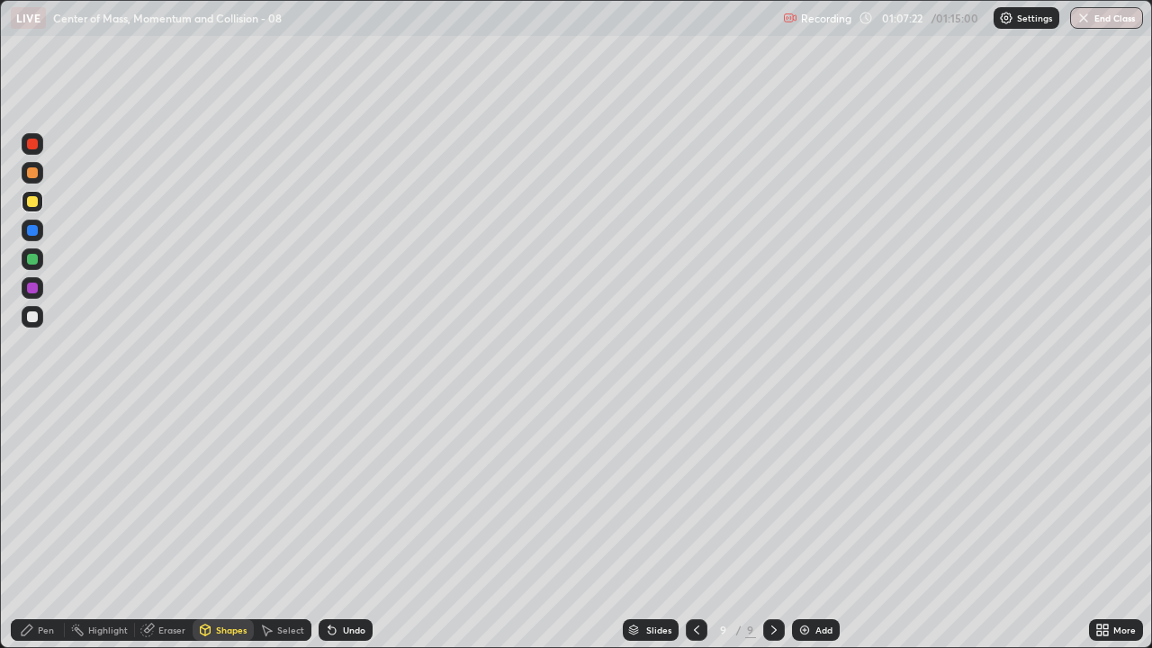
click at [32, 264] on div at bounding box center [32, 259] width 11 height 11
click at [345, 525] on div "Undo" at bounding box center [345, 630] width 54 height 22
click at [40, 525] on div "Pen" at bounding box center [46, 629] width 16 height 9
click at [36, 315] on div at bounding box center [32, 316] width 11 height 11
click at [350, 525] on div "Undo" at bounding box center [354, 629] width 22 height 9
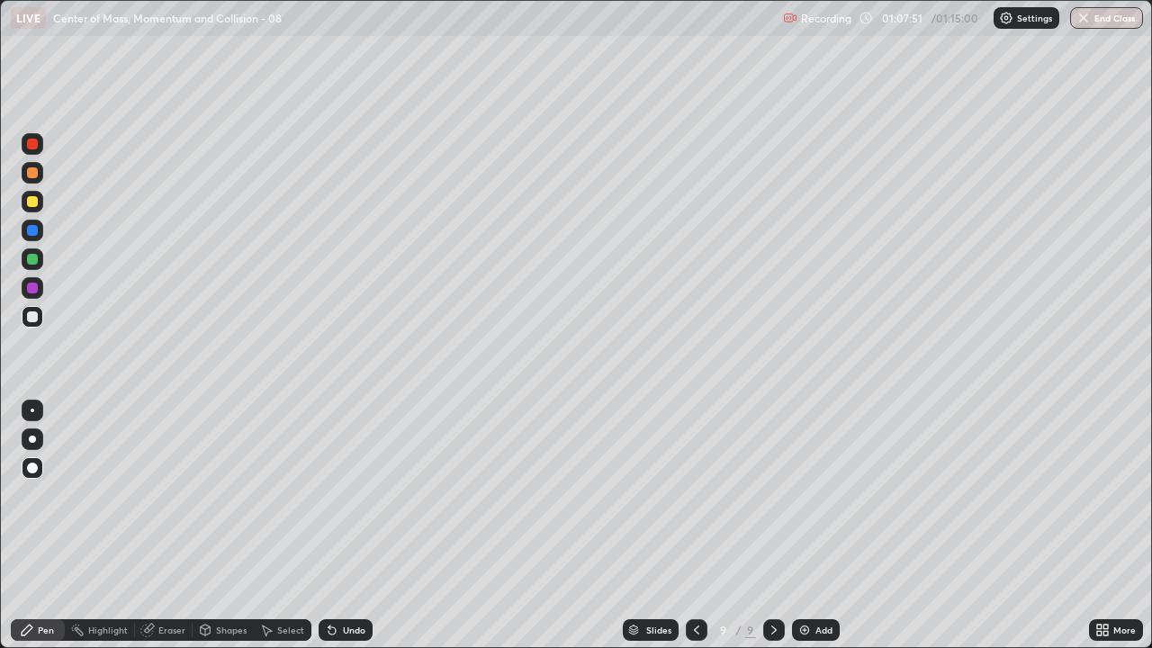
click at [349, 525] on div "Undo" at bounding box center [354, 629] width 22 height 9
click at [348, 525] on div "Undo" at bounding box center [354, 629] width 22 height 9
click at [349, 525] on div "Undo" at bounding box center [354, 629] width 22 height 9
click at [35, 256] on div at bounding box center [32, 259] width 11 height 11
click at [35, 321] on div at bounding box center [32, 316] width 11 height 11
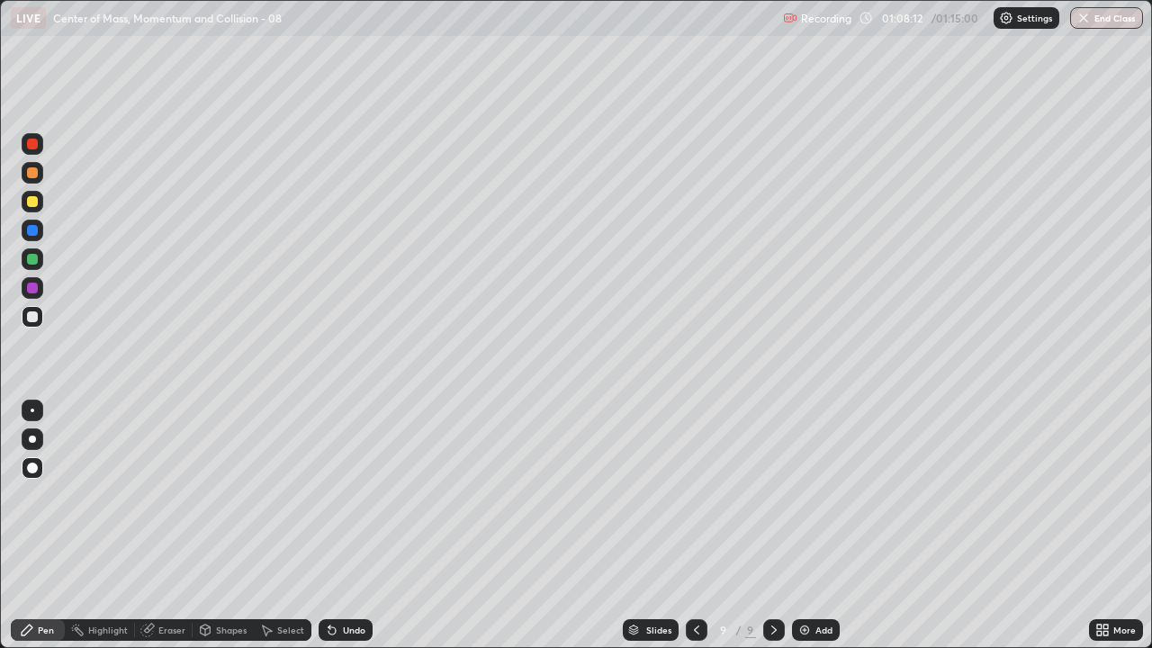
click at [27, 259] on div at bounding box center [32, 259] width 11 height 11
click at [345, 525] on div "Undo" at bounding box center [354, 629] width 22 height 9
click at [31, 289] on div at bounding box center [32, 288] width 11 height 11
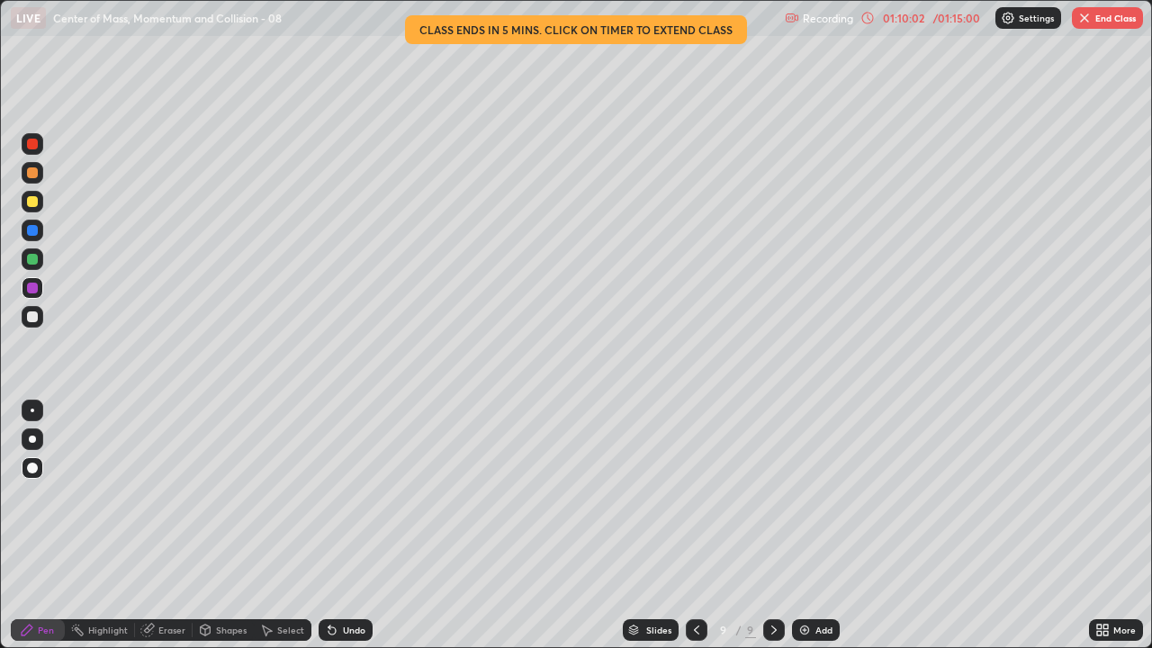
click at [862, 21] on icon at bounding box center [868, 18] width 12 height 12
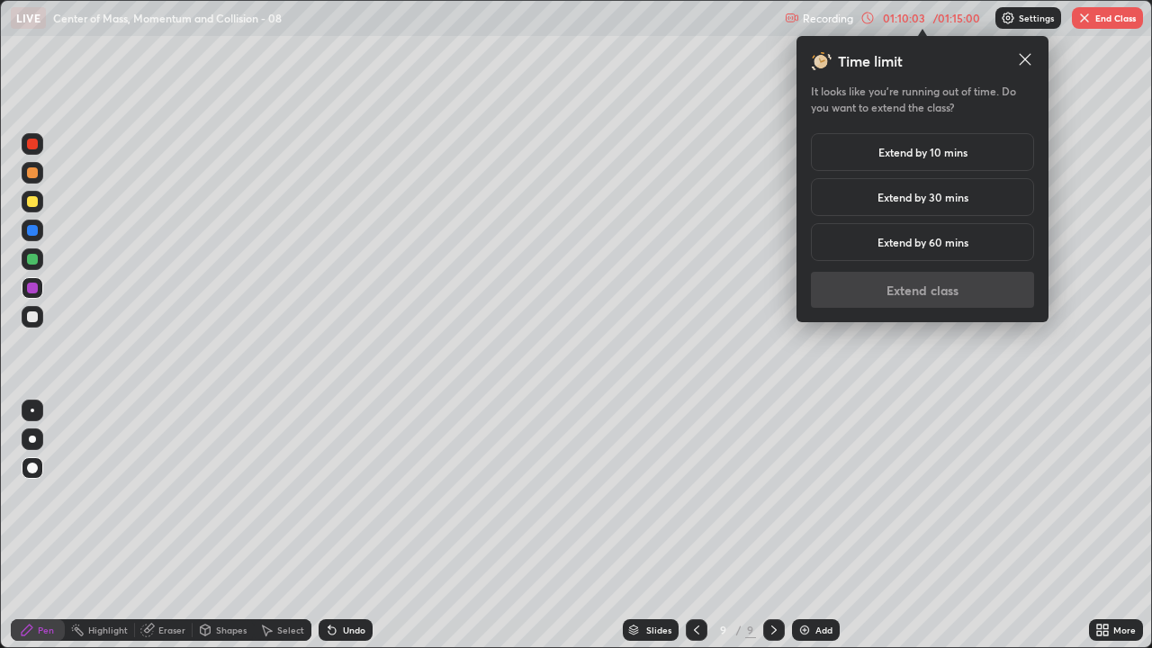
click at [928, 162] on div "Extend by 10 mins" at bounding box center [922, 152] width 223 height 38
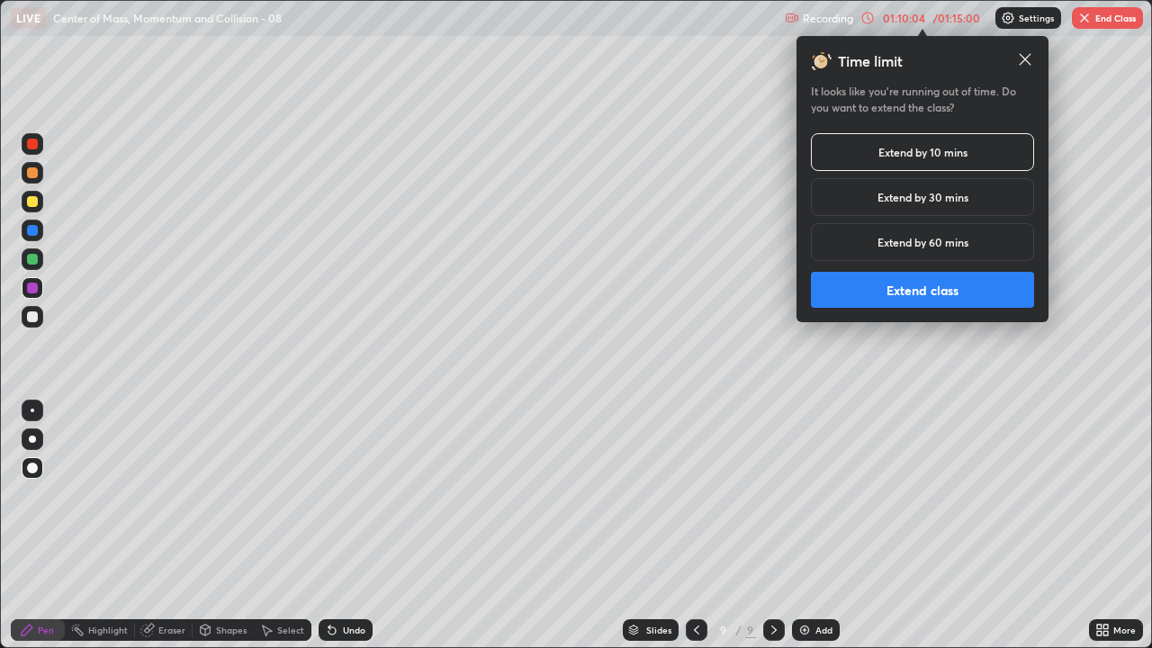
click at [908, 301] on button "Extend class" at bounding box center [922, 290] width 223 height 36
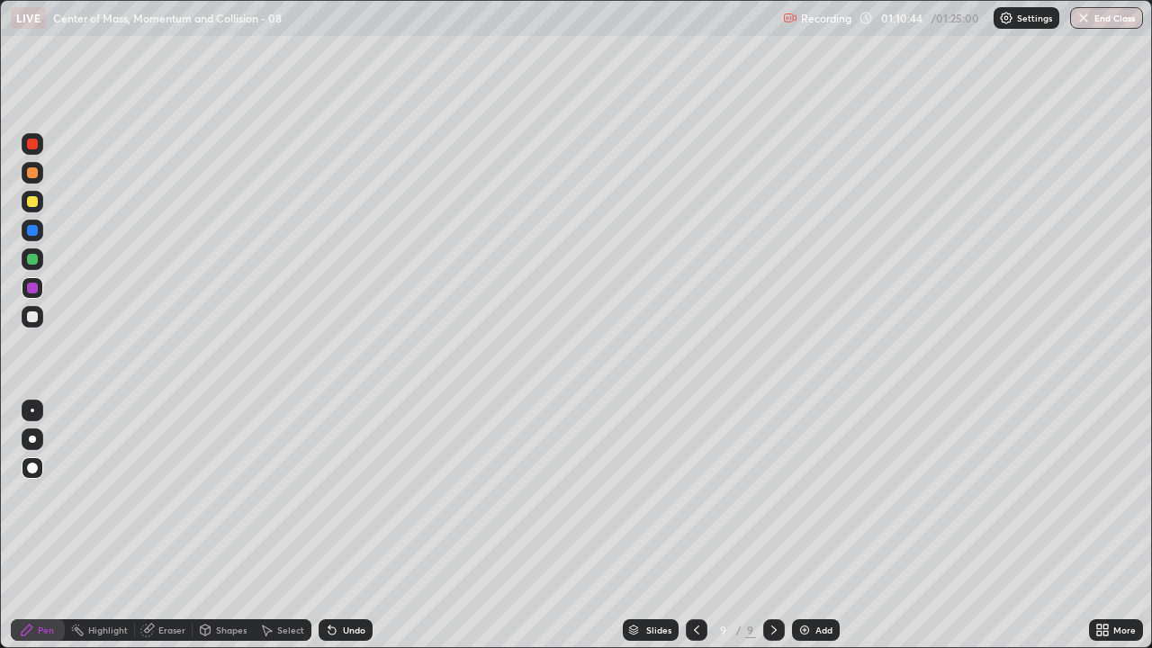
click at [32, 410] on div at bounding box center [33, 410] width 4 height 4
click at [345, 525] on div "Undo" at bounding box center [354, 629] width 22 height 9
click at [32, 318] on div at bounding box center [32, 316] width 11 height 11
click at [40, 471] on div at bounding box center [33, 468] width 22 height 22
click at [236, 525] on div "Shapes" at bounding box center [231, 629] width 31 height 9
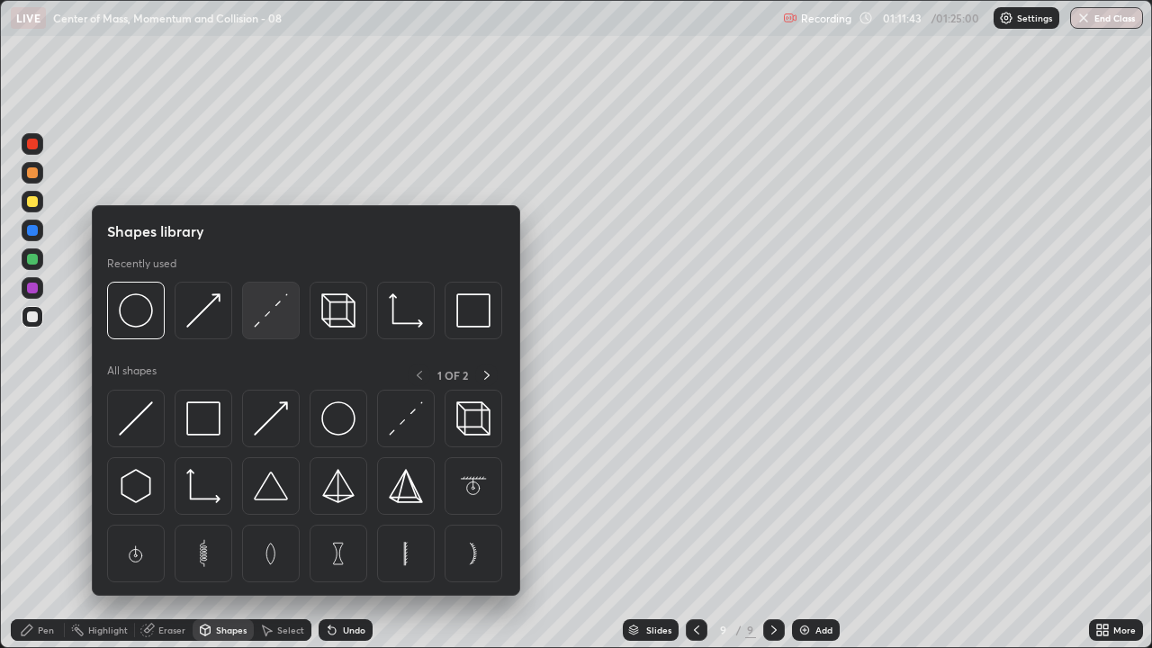
click at [270, 322] on img at bounding box center [271, 310] width 34 height 34
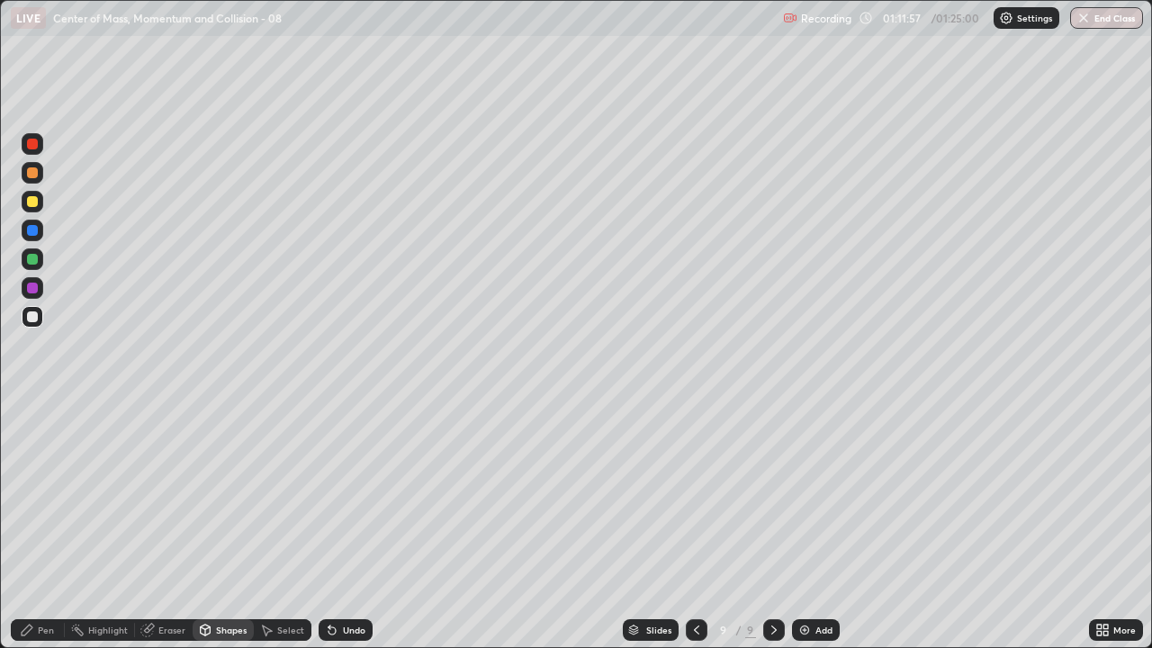
click at [32, 283] on div at bounding box center [32, 288] width 11 height 11
click at [40, 525] on div "Pen" at bounding box center [46, 629] width 16 height 9
click at [32, 410] on div at bounding box center [33, 410] width 4 height 4
click at [36, 315] on div at bounding box center [32, 316] width 11 height 11
click at [39, 469] on div at bounding box center [33, 468] width 22 height 22
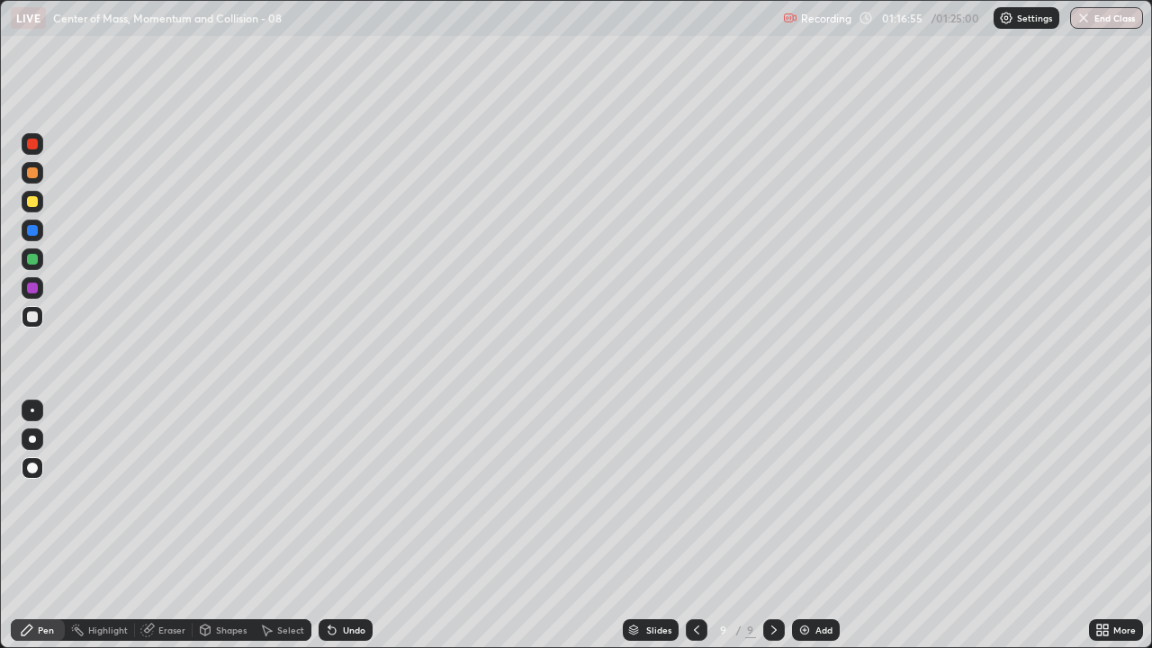
click at [1118, 25] on button "End Class" at bounding box center [1106, 18] width 73 height 22
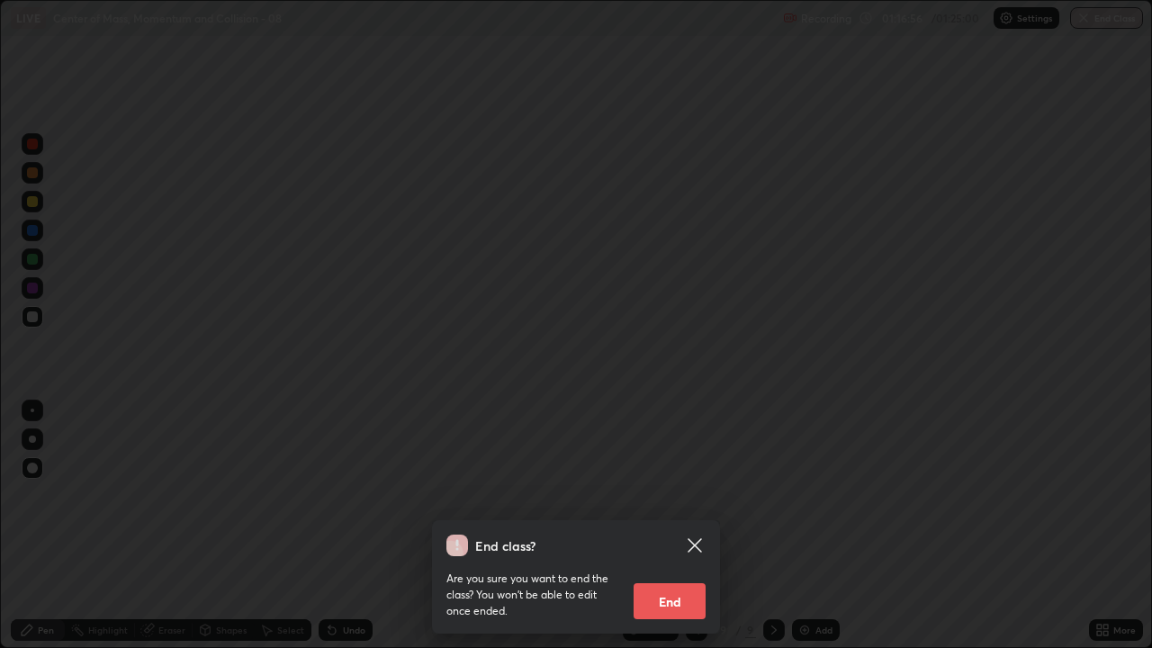
click at [673, 525] on button "End" at bounding box center [669, 601] width 72 height 36
